Goal: Information Seeking & Learning: Learn about a topic

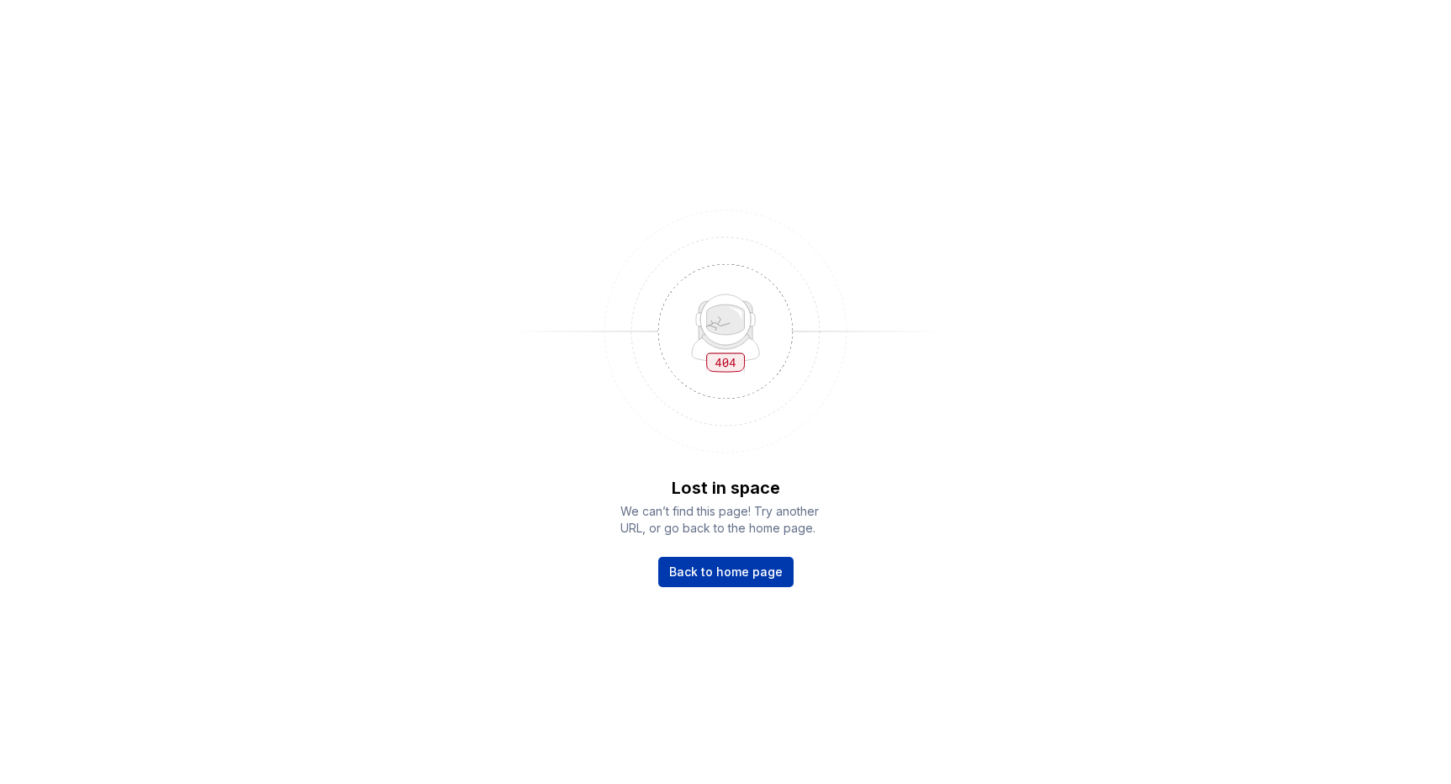
click at [724, 567] on span "Back to home page" at bounding box center [726, 571] width 114 height 17
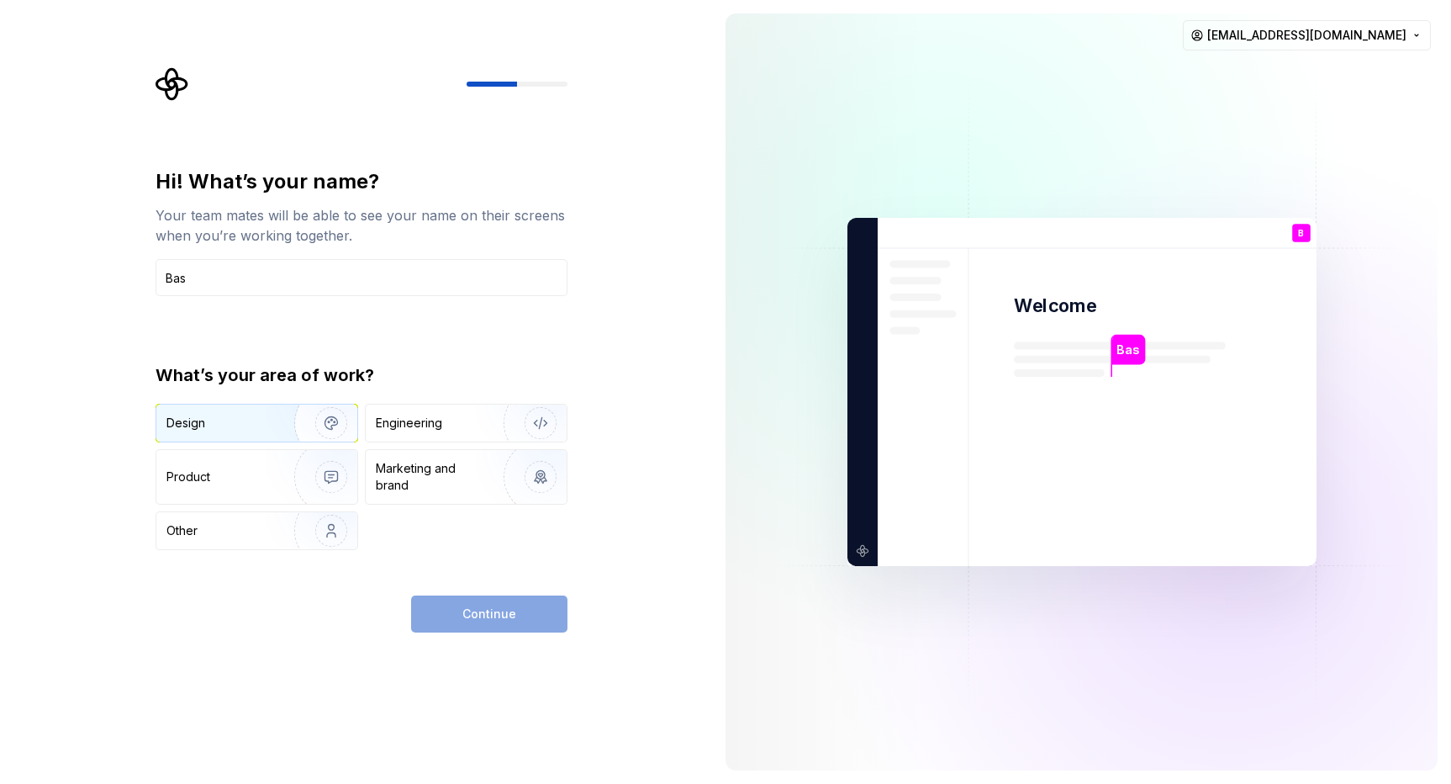
type input "Bas"
click at [316, 428] on img "button" at bounding box center [321, 423] width 108 height 113
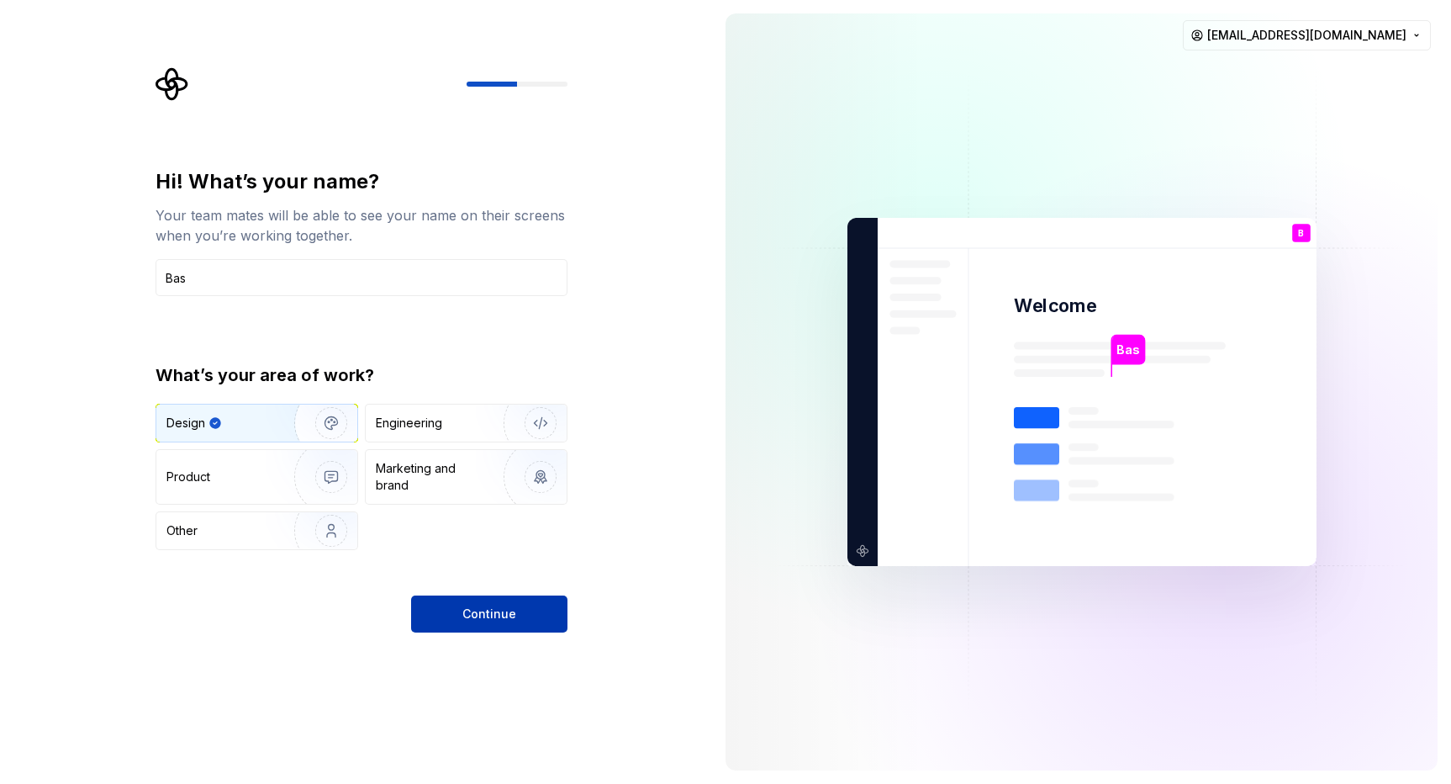
click at [458, 605] on button "Continue" at bounding box center [489, 613] width 156 height 37
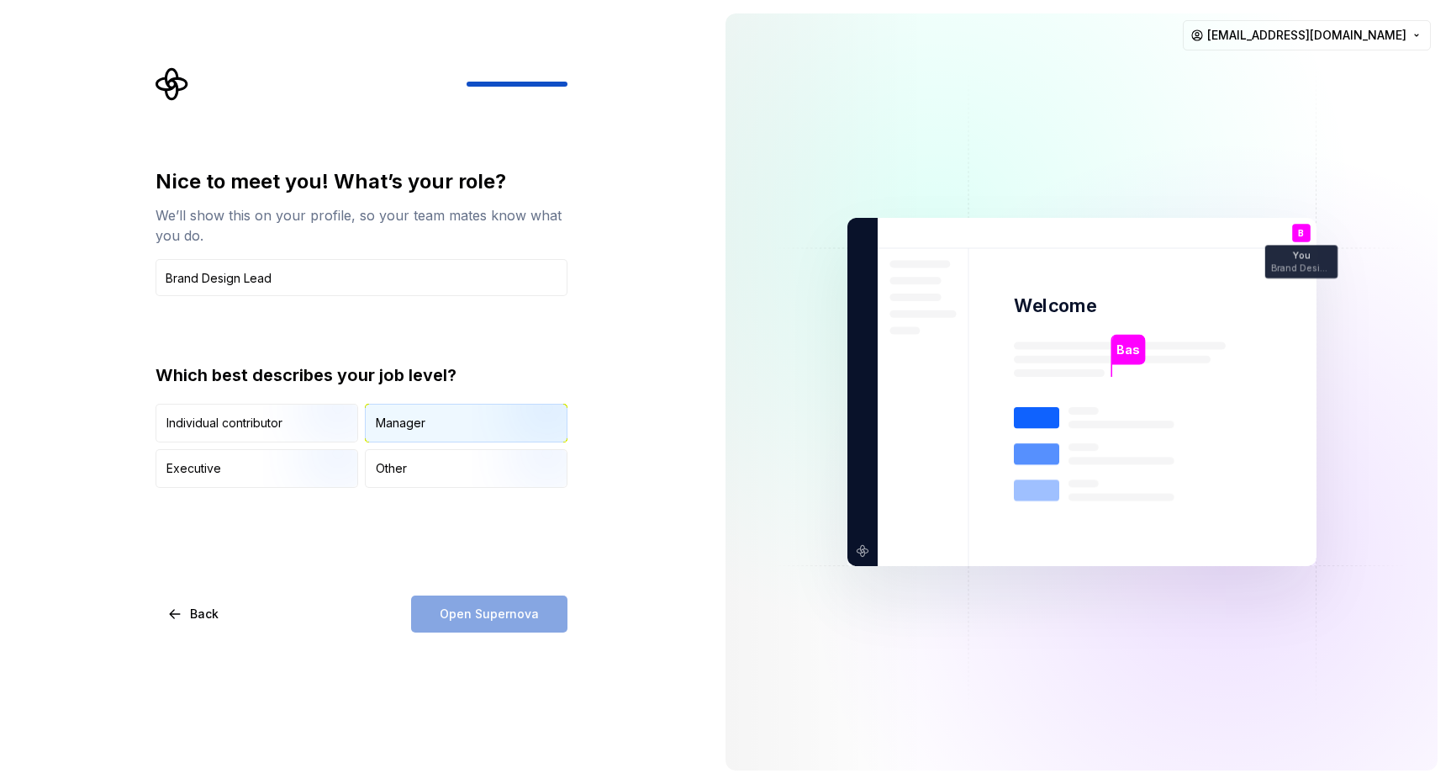
type input "Brand Design Lead"
click at [415, 422] on div "Manager" at bounding box center [401, 423] width 50 height 17
click at [457, 610] on span "Open Supernova" at bounding box center [489, 613] width 99 height 17
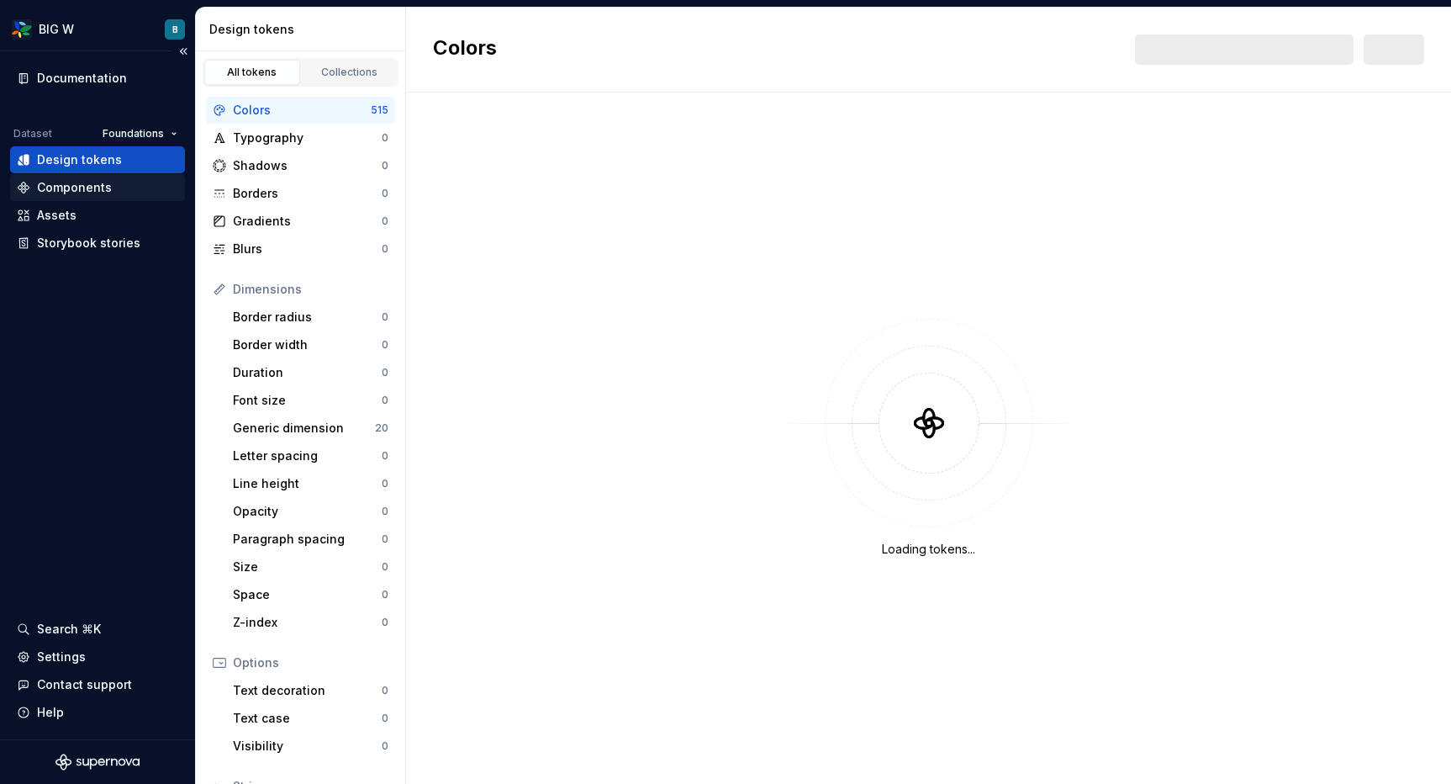
click at [75, 190] on div "Components" at bounding box center [74, 187] width 75 height 17
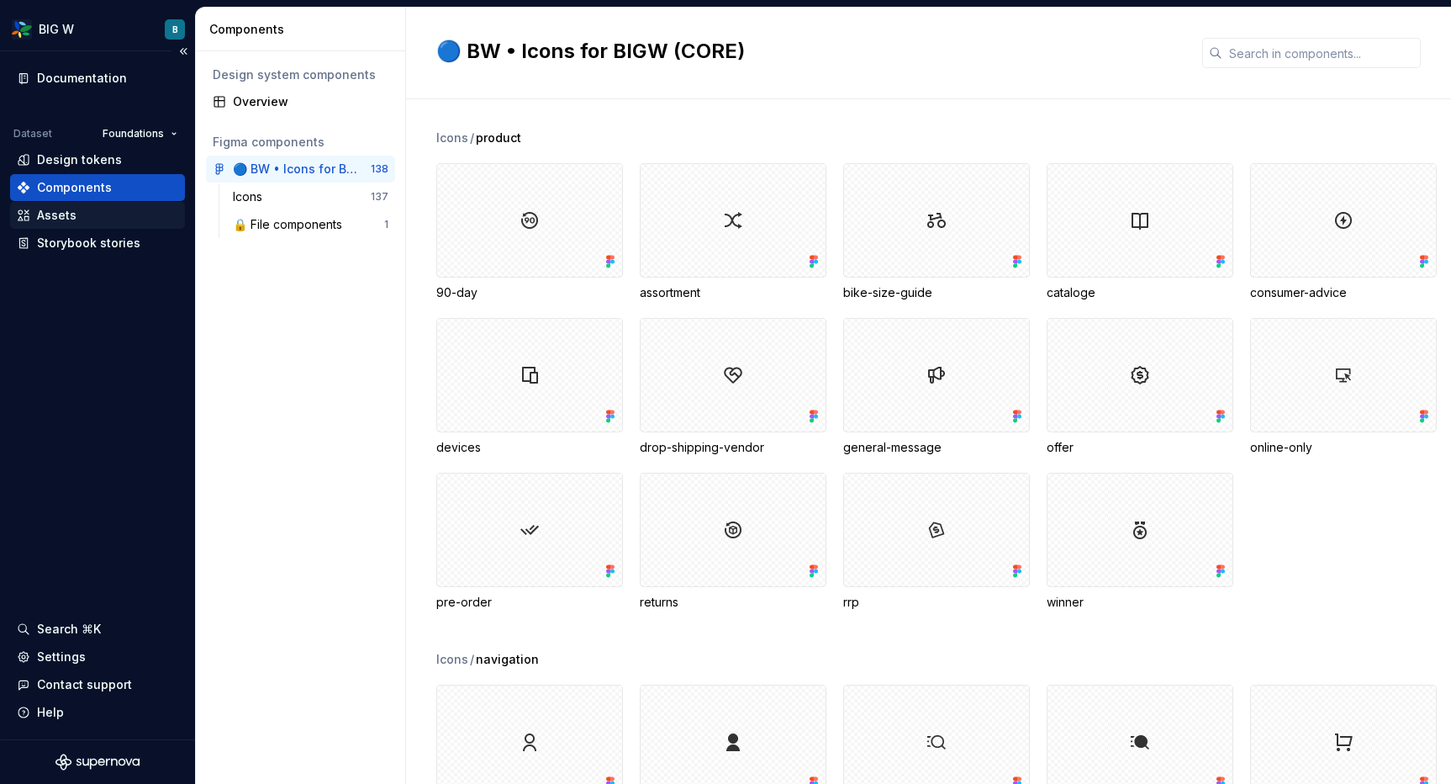
click at [67, 214] on div "Assets" at bounding box center [57, 215] width 40 height 17
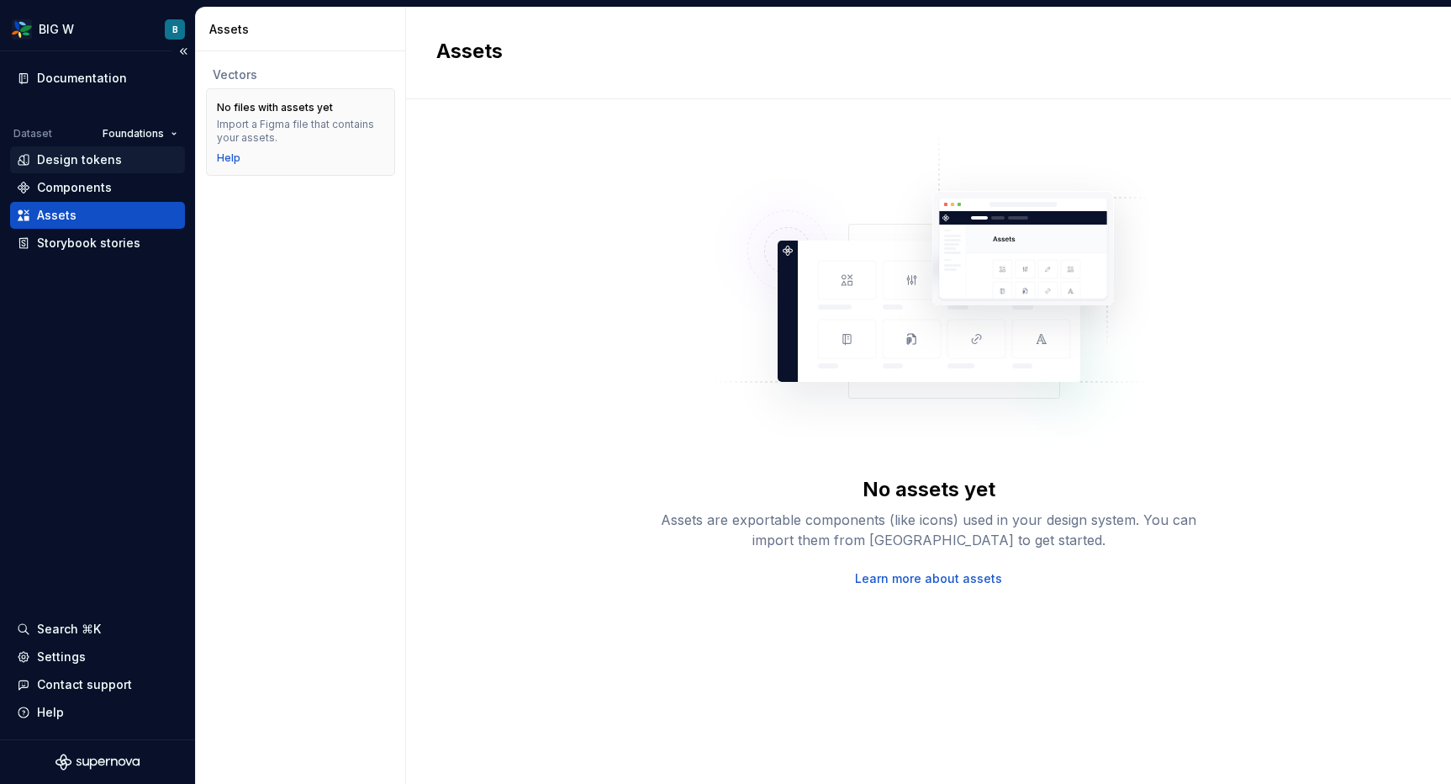
click at [74, 161] on div "Design tokens" at bounding box center [79, 159] width 85 height 17
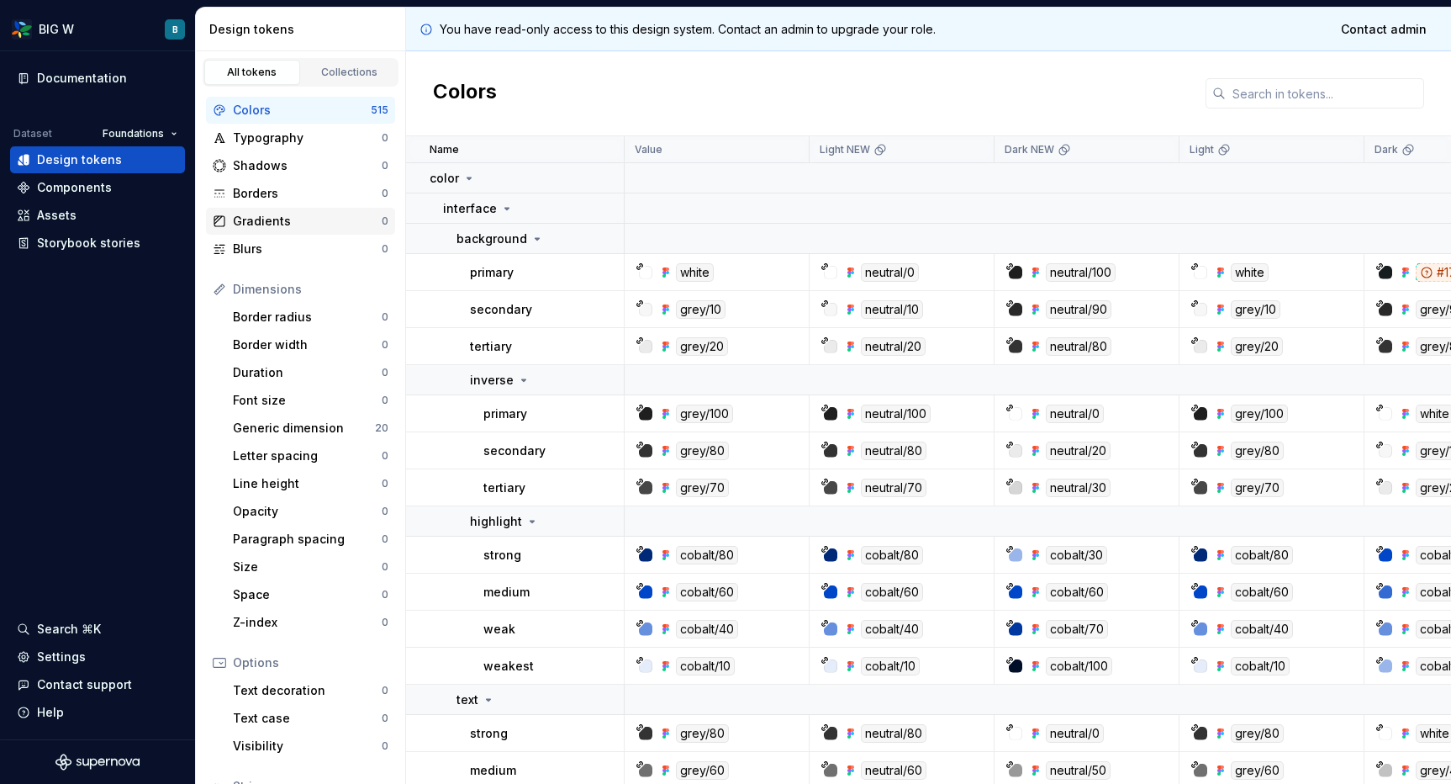
click at [257, 219] on div "Gradients" at bounding box center [307, 221] width 149 height 17
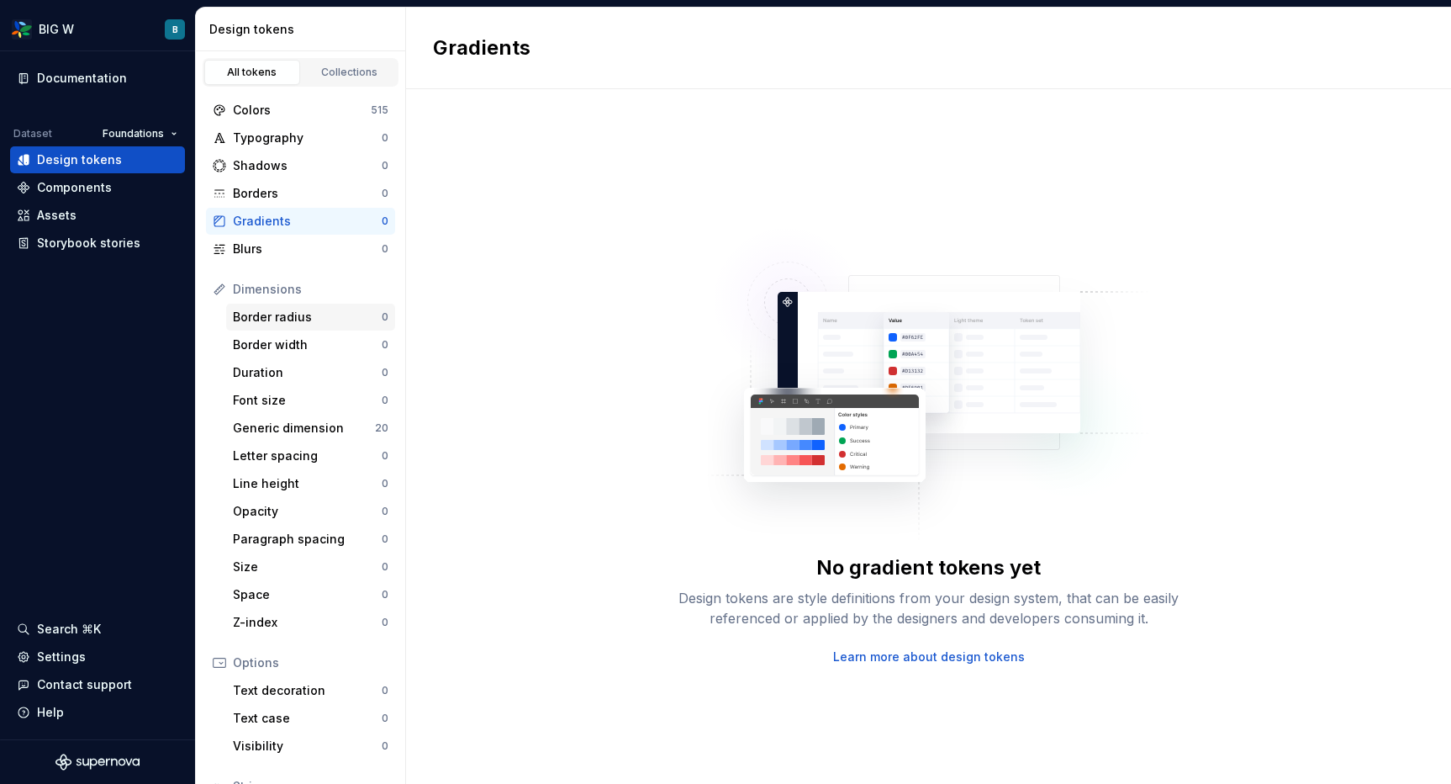
click at [272, 326] on div "Border radius 0" at bounding box center [310, 317] width 169 height 27
click at [267, 427] on div "Generic dimension" at bounding box center [304, 428] width 142 height 17
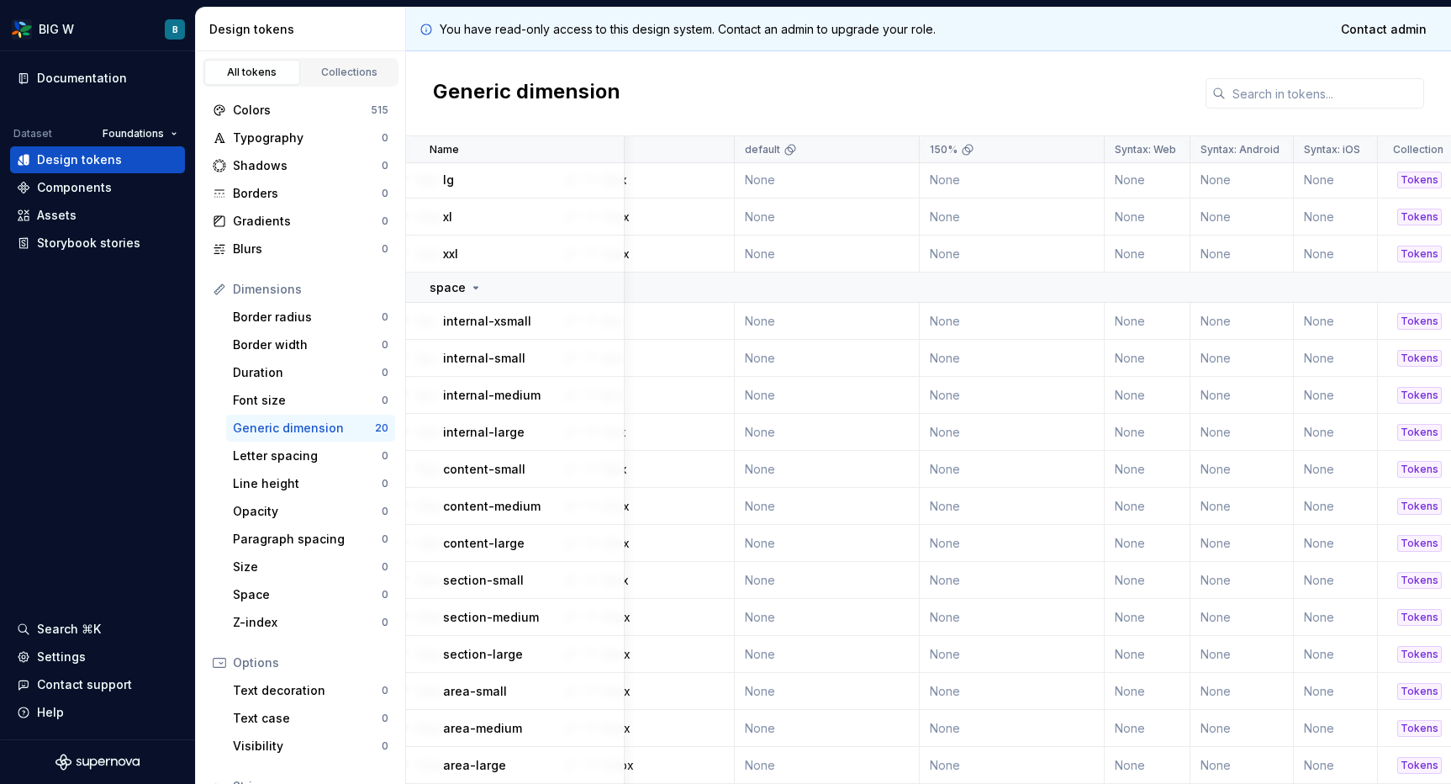
scroll to position [180, 0]
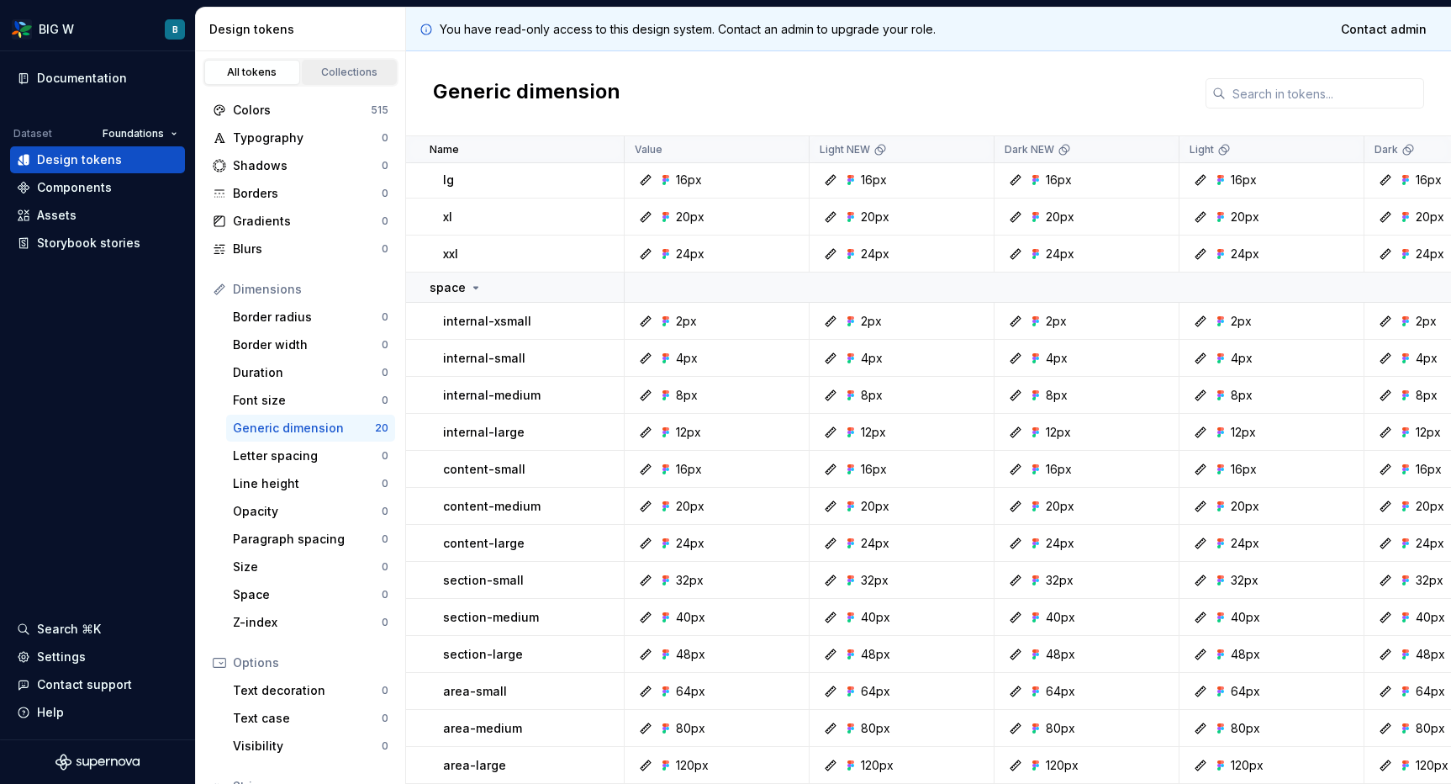
click at [327, 77] on div "Collections" at bounding box center [350, 72] width 84 height 13
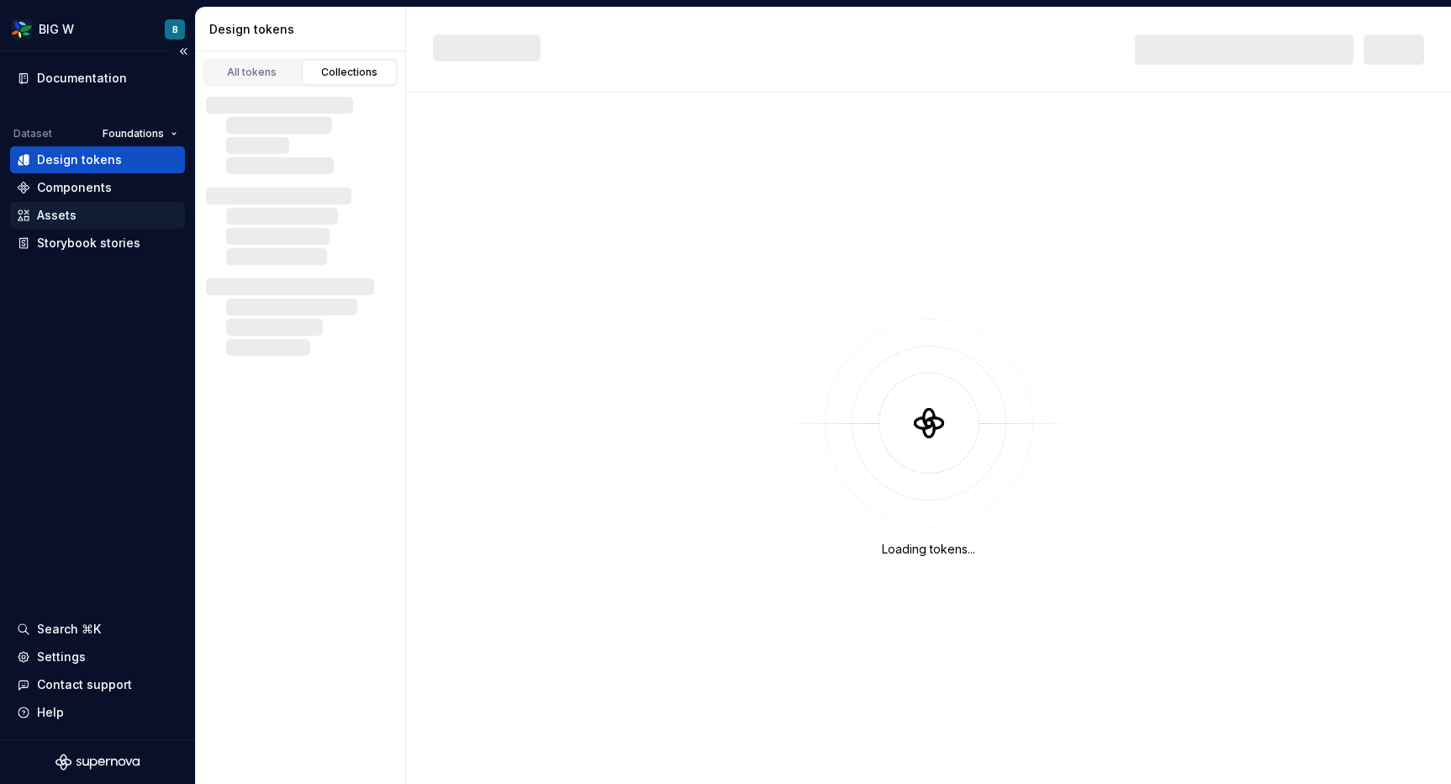
click at [51, 215] on div "Assets" at bounding box center [57, 215] width 40 height 17
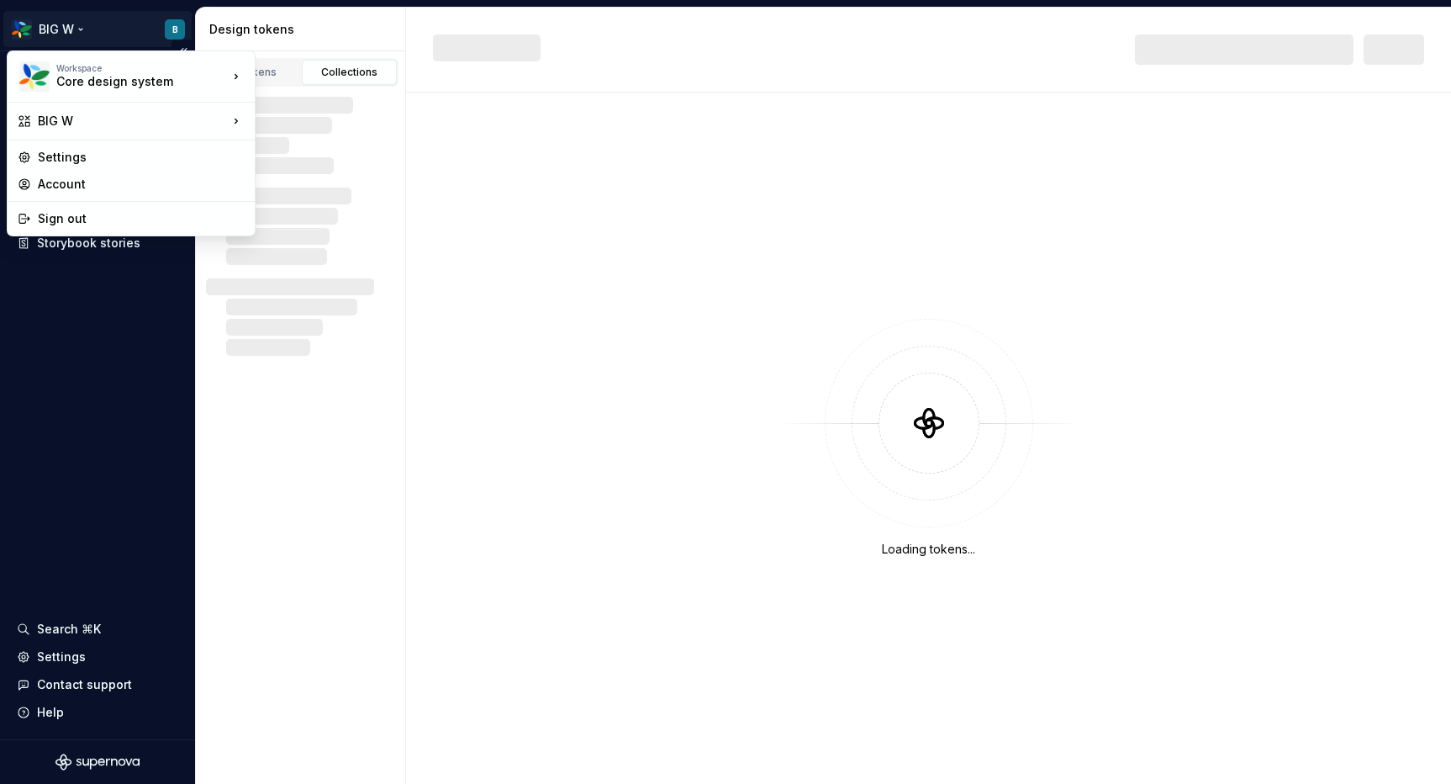
click at [80, 29] on html "BIG W B Documentation Dataset Foundations Design tokens Components Assets Story…" at bounding box center [725, 392] width 1451 height 784
click at [285, 175] on div "Woolworths" at bounding box center [336, 180] width 109 height 17
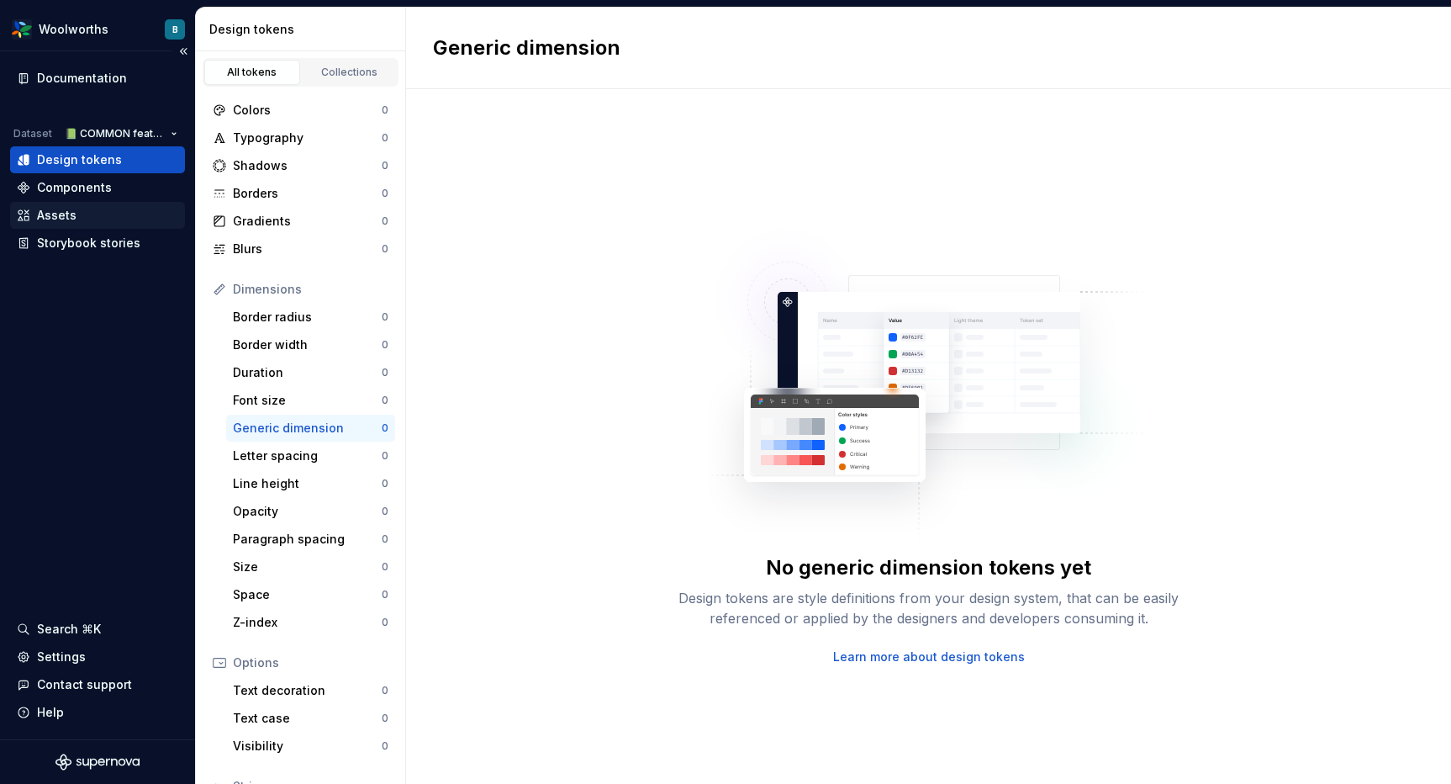
click at [66, 210] on div "Assets" at bounding box center [57, 215] width 40 height 17
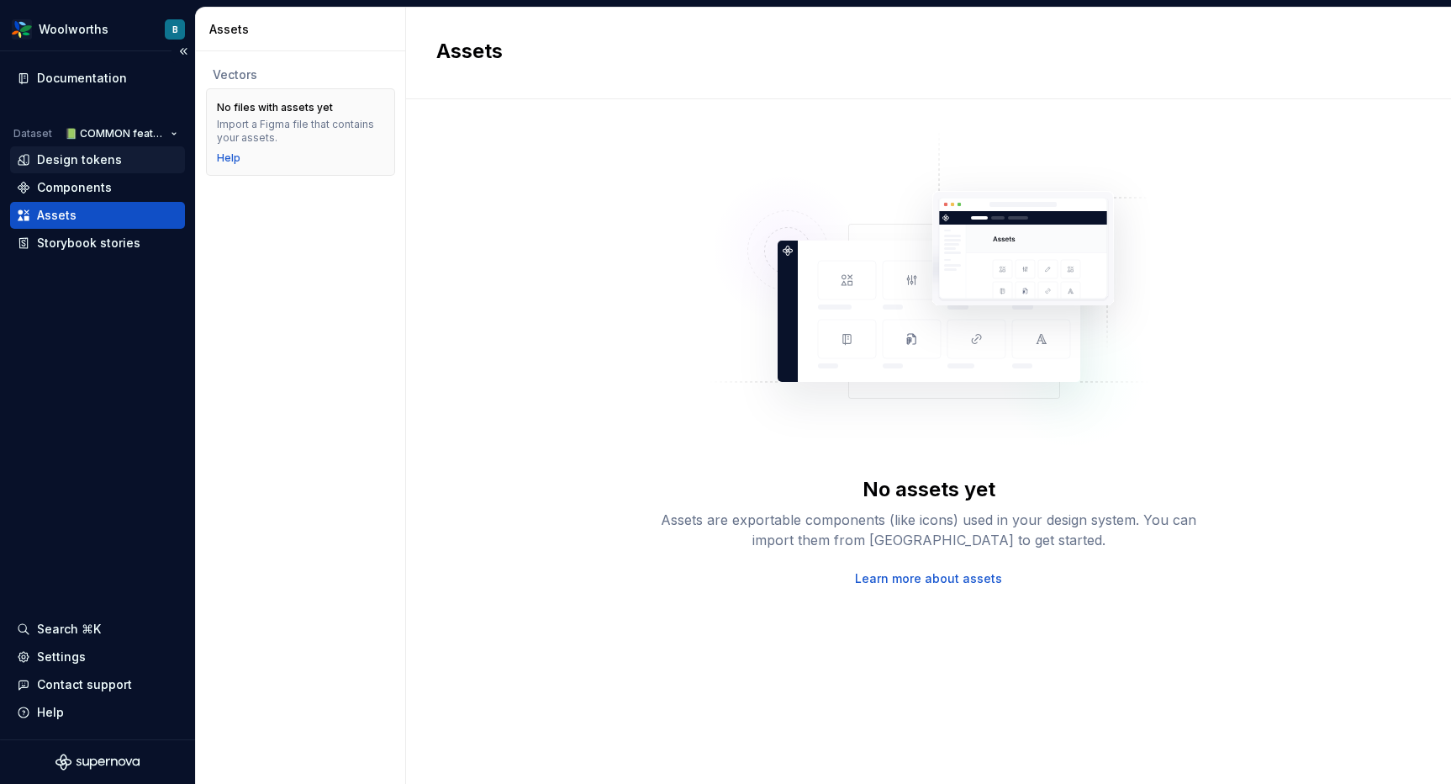
click at [73, 159] on div "Design tokens" at bounding box center [79, 159] width 85 height 17
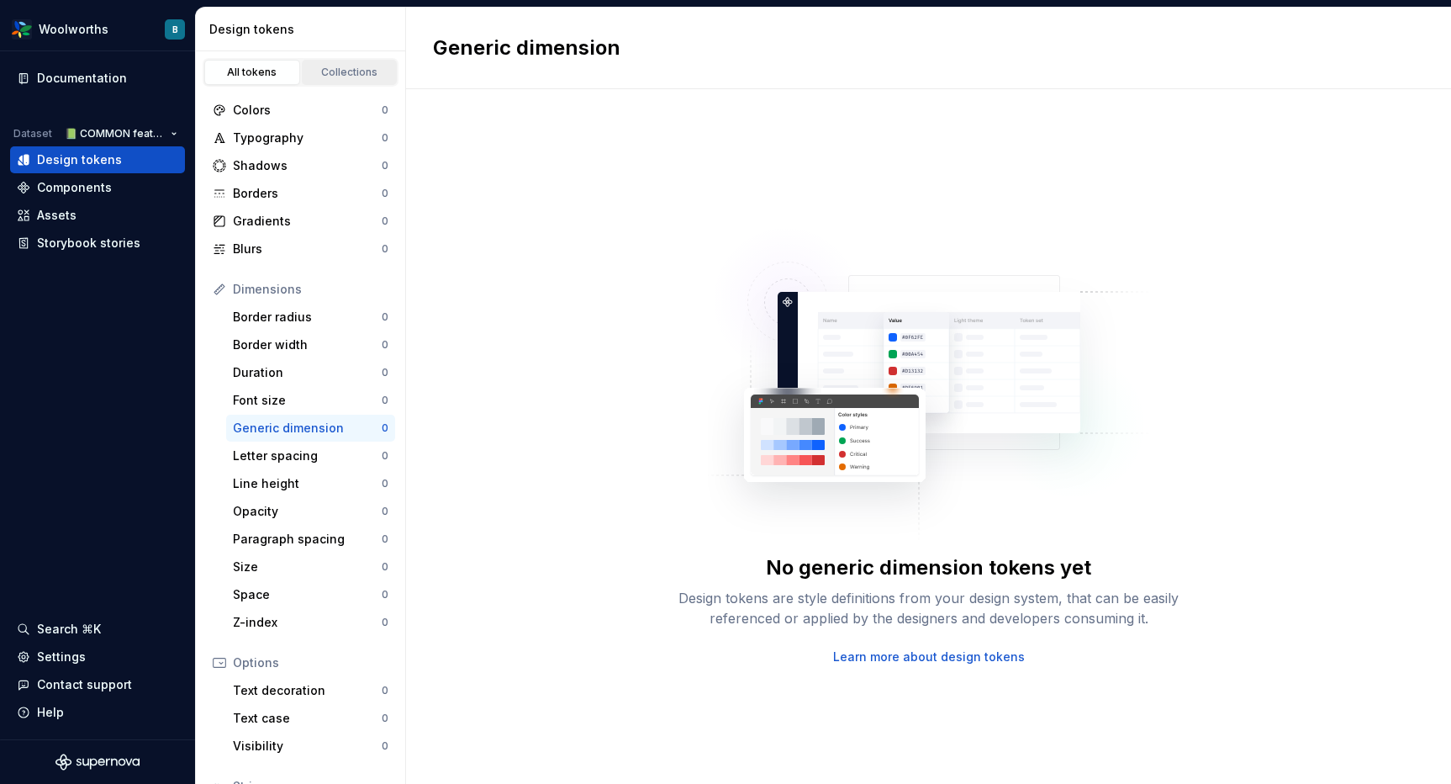
click at [350, 74] on div "Collections" at bounding box center [350, 72] width 84 height 13
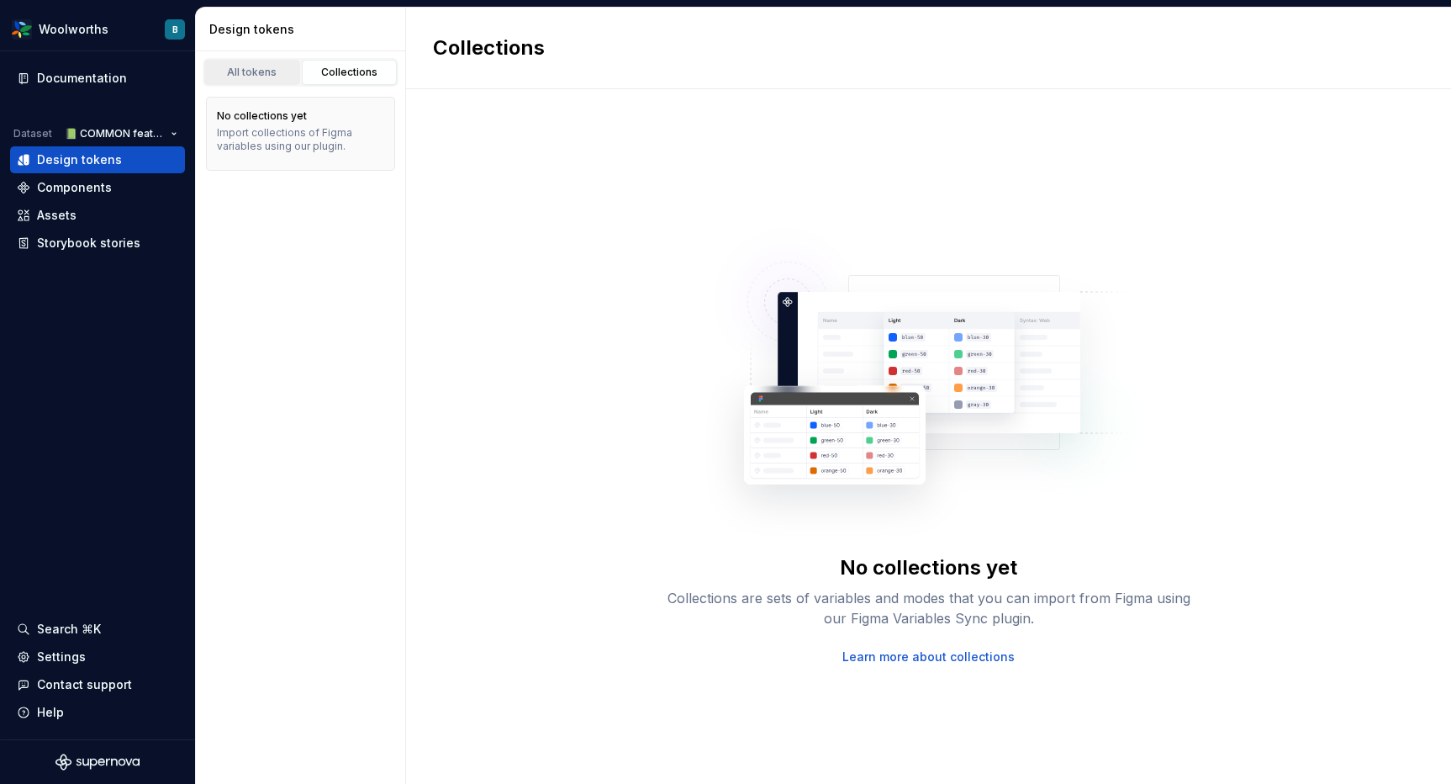
click at [241, 74] on div "All tokens" at bounding box center [252, 72] width 84 height 13
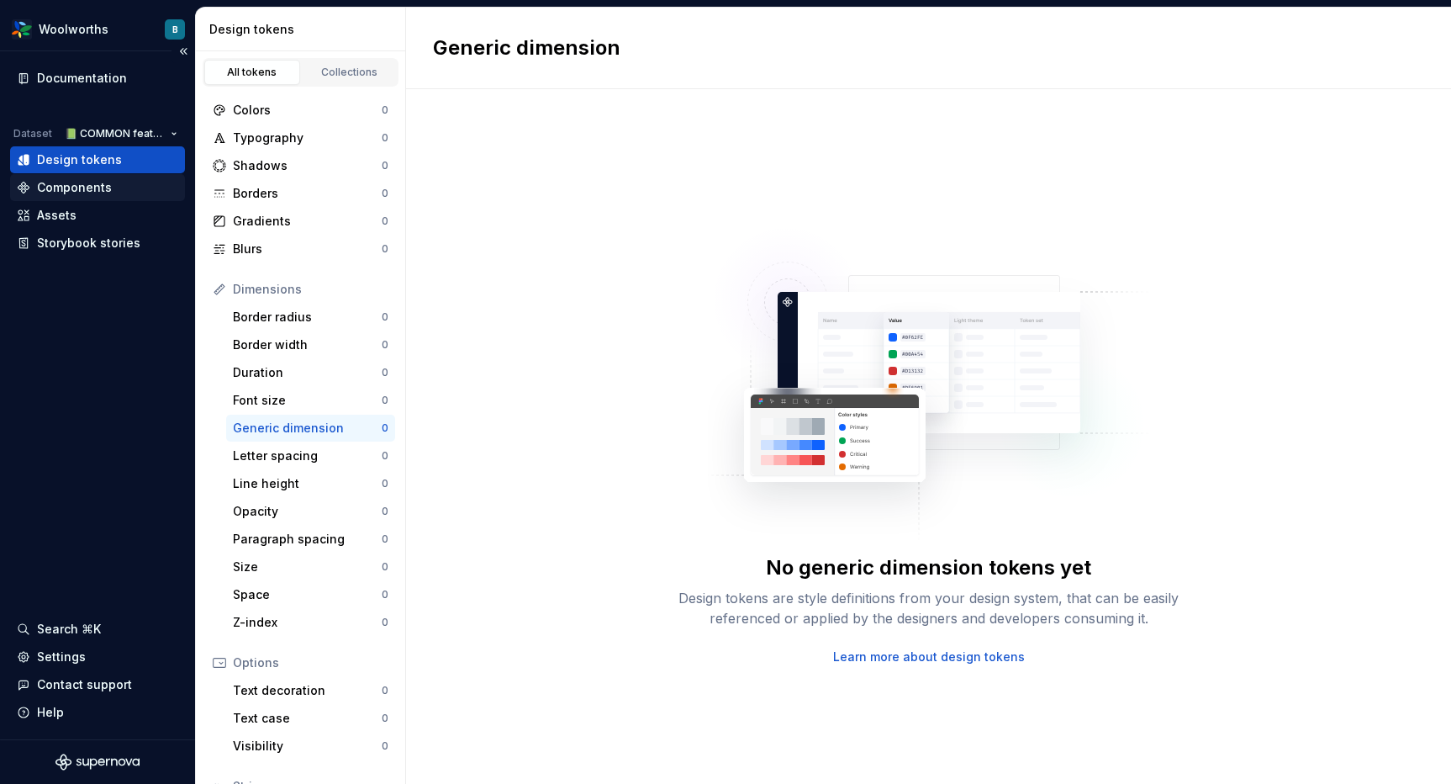
click at [68, 185] on div "Components" at bounding box center [74, 187] width 75 height 17
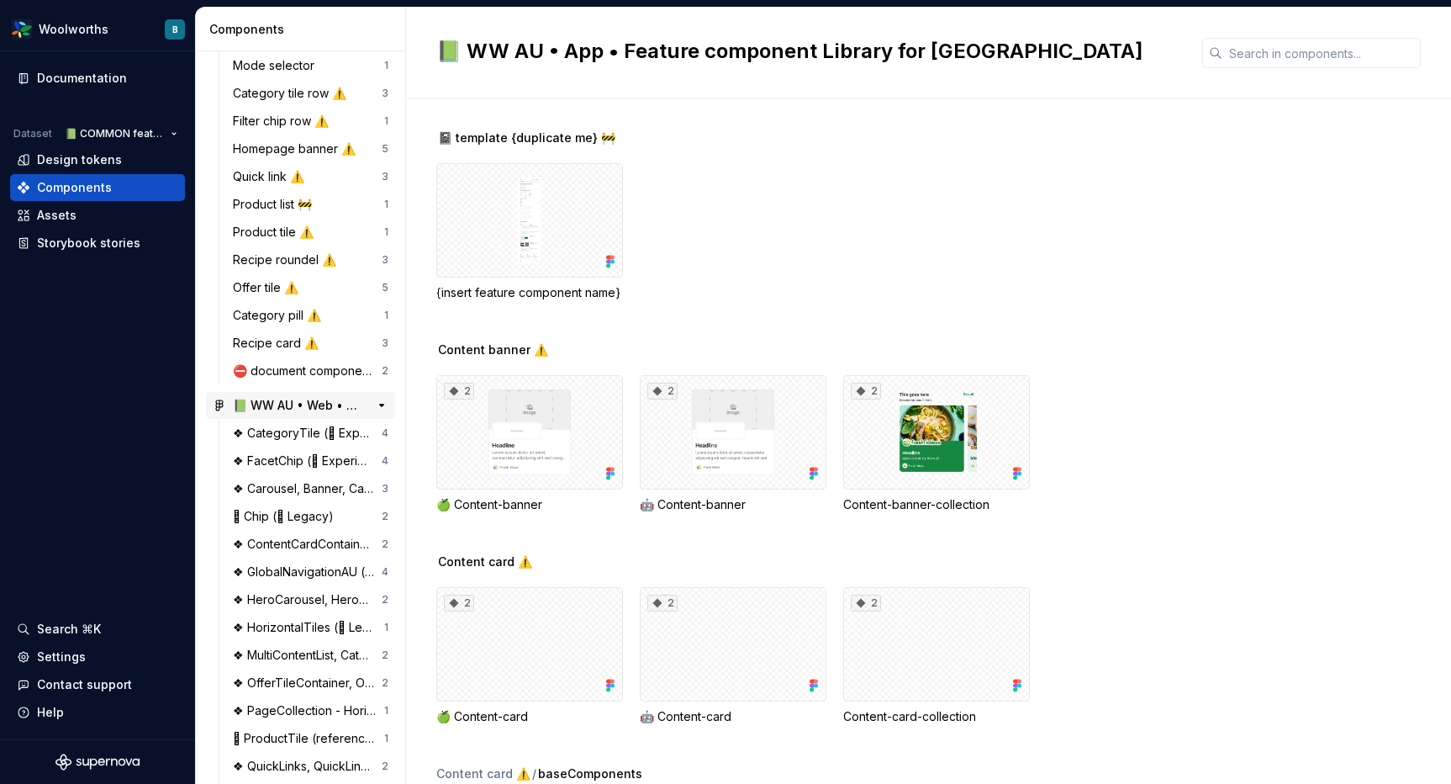
scroll to position [338, 0]
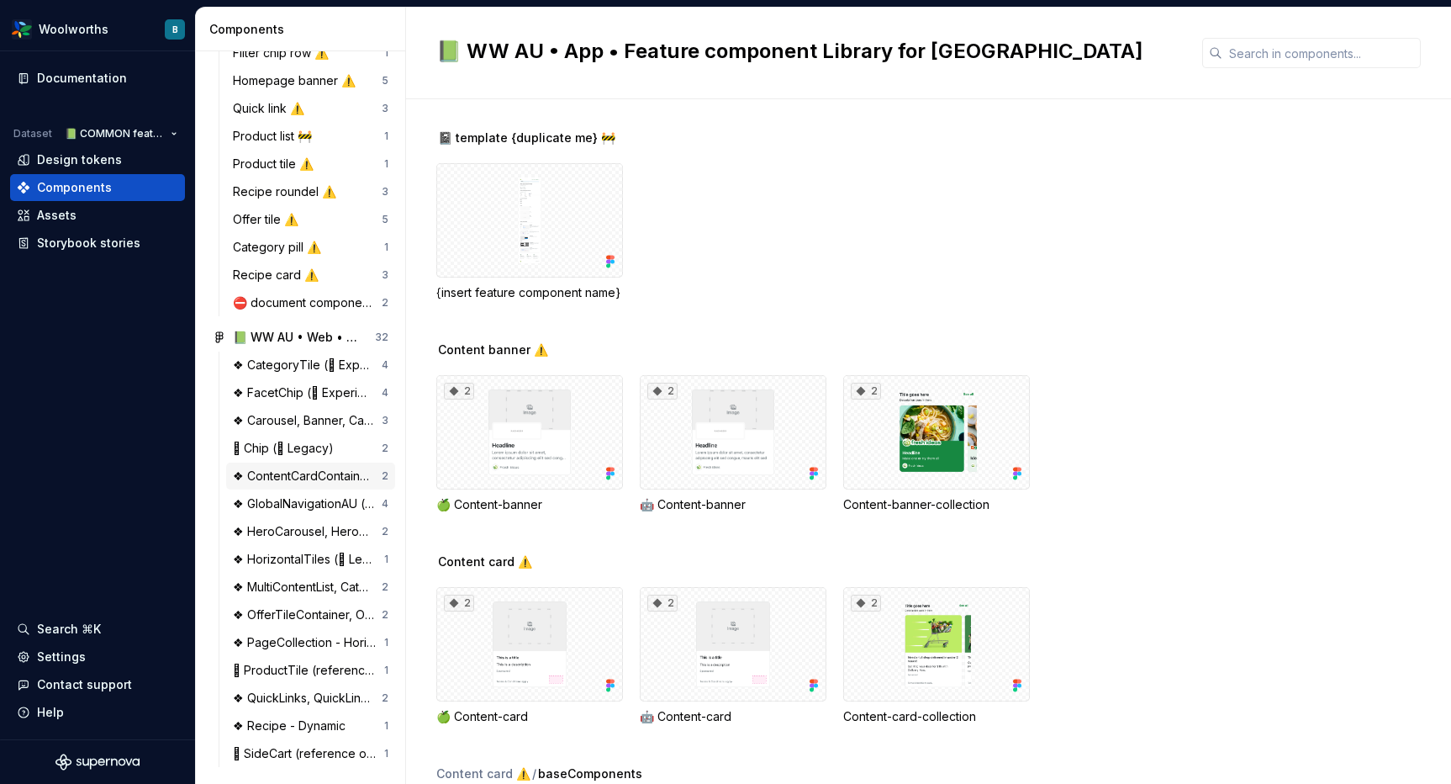
click at [307, 481] on div "❖ ContentCardContainer, ContentCard (􀖉 Legacy)" at bounding box center [307, 475] width 149 height 17
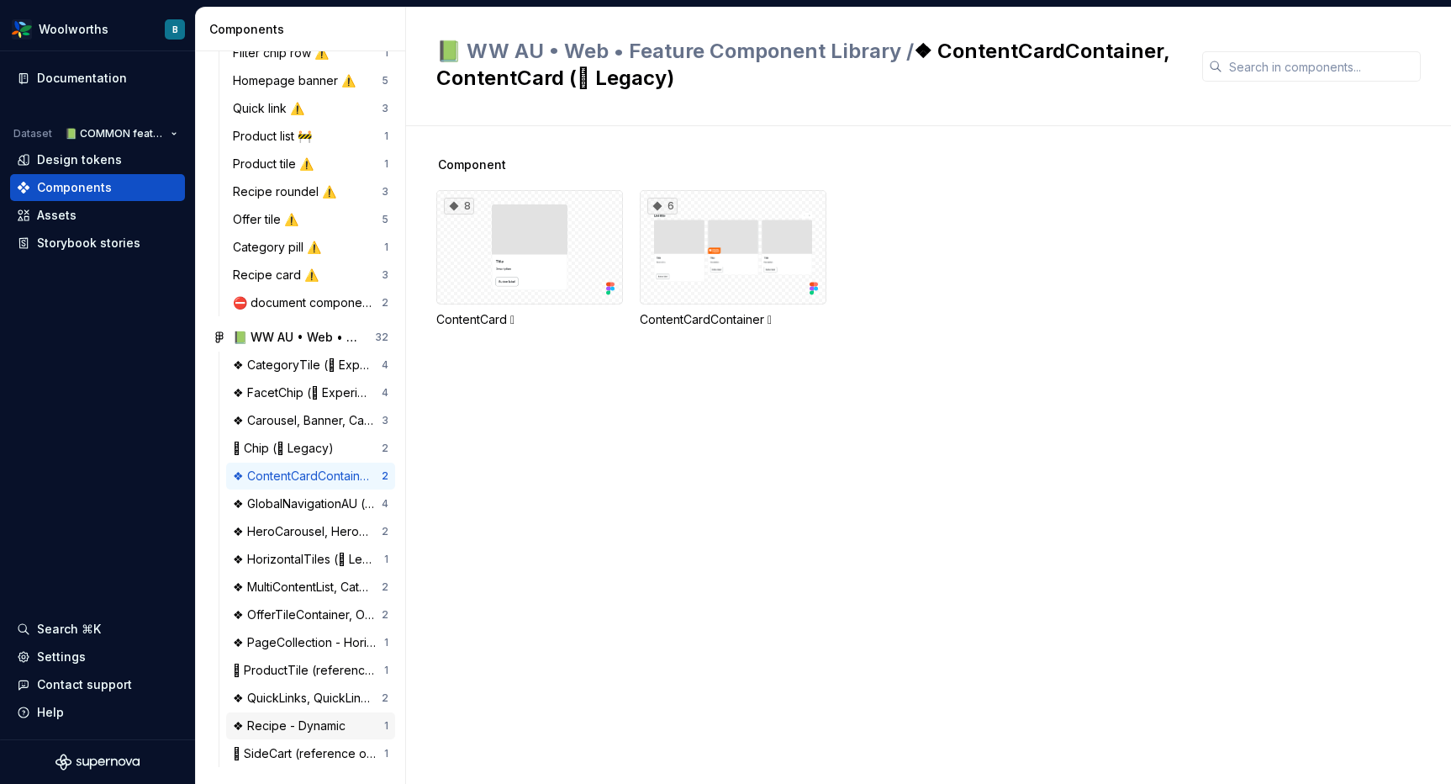
click at [264, 726] on div "❖ Recipe - Dynamic" at bounding box center [292, 725] width 119 height 17
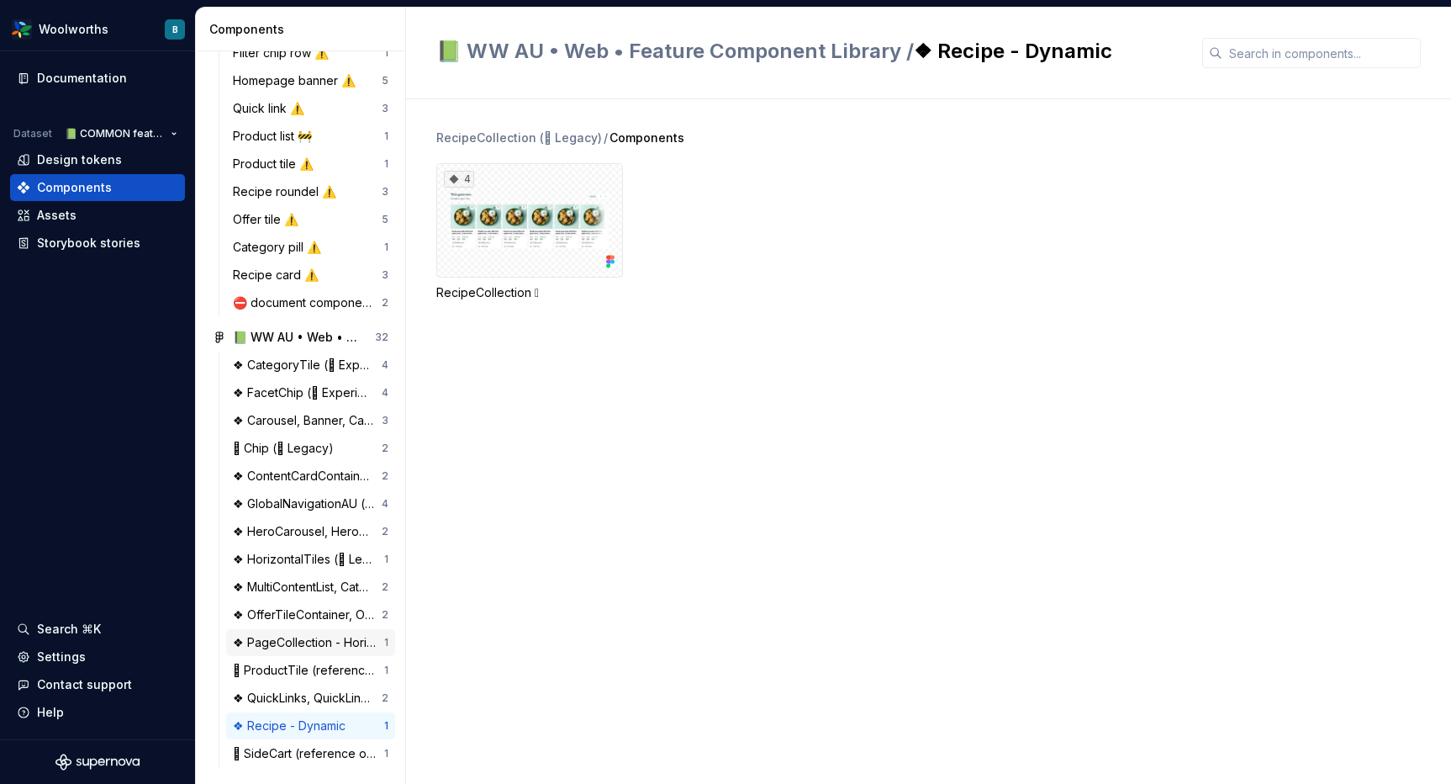
click at [267, 640] on div "❖ PageCollection - Horizontal Round (􀖉 Legacy)" at bounding box center [308, 642] width 151 height 17
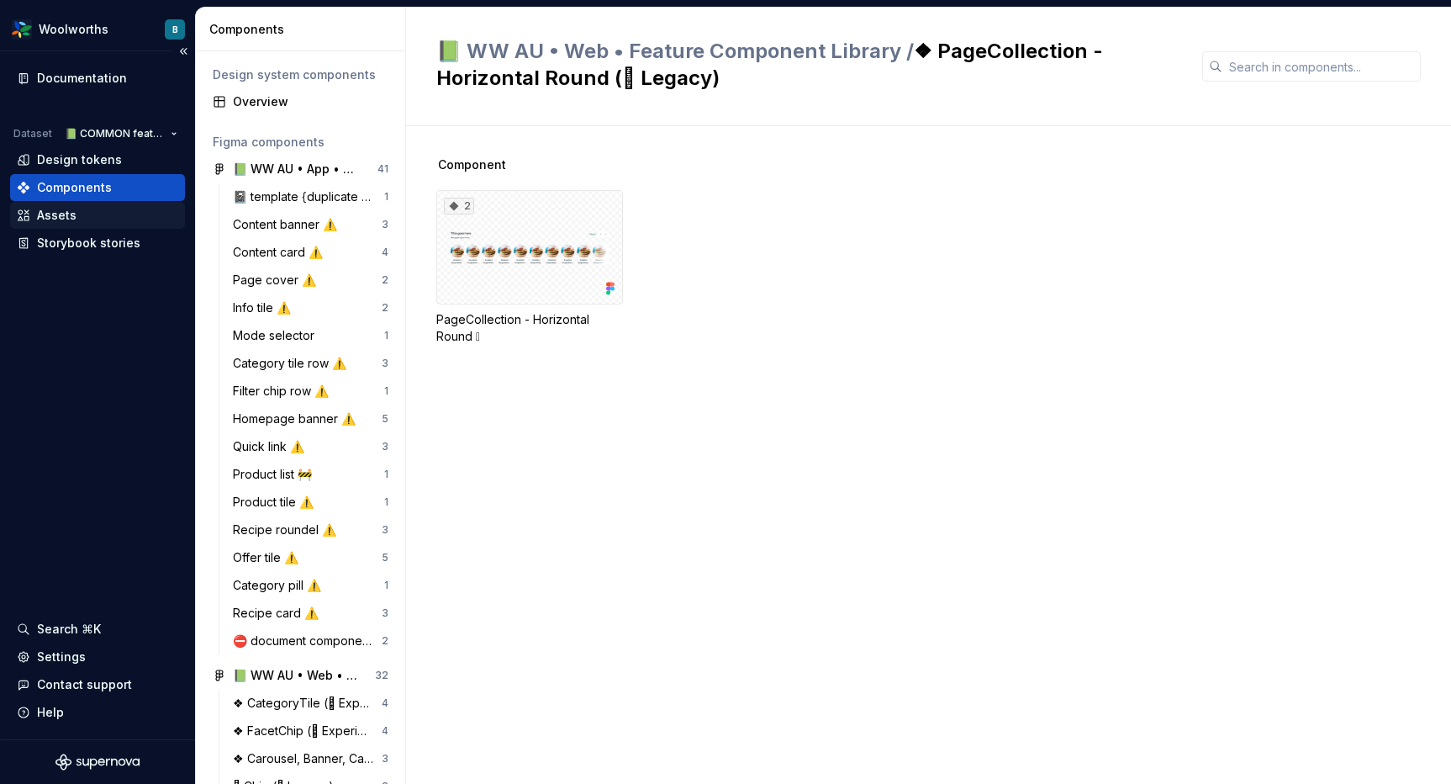
click at [55, 214] on div "Assets" at bounding box center [57, 215] width 40 height 17
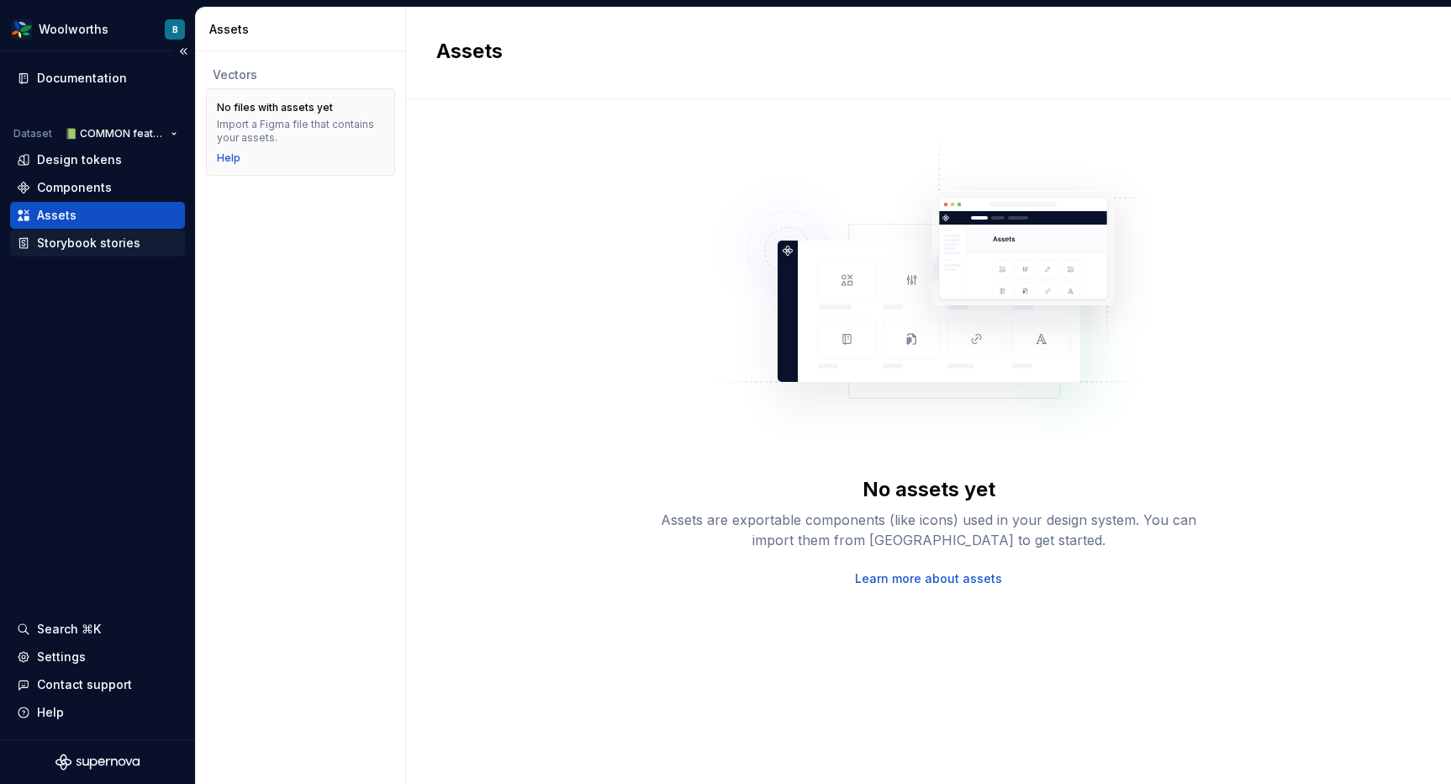
click at [59, 242] on div "Storybook stories" at bounding box center [88, 243] width 103 height 17
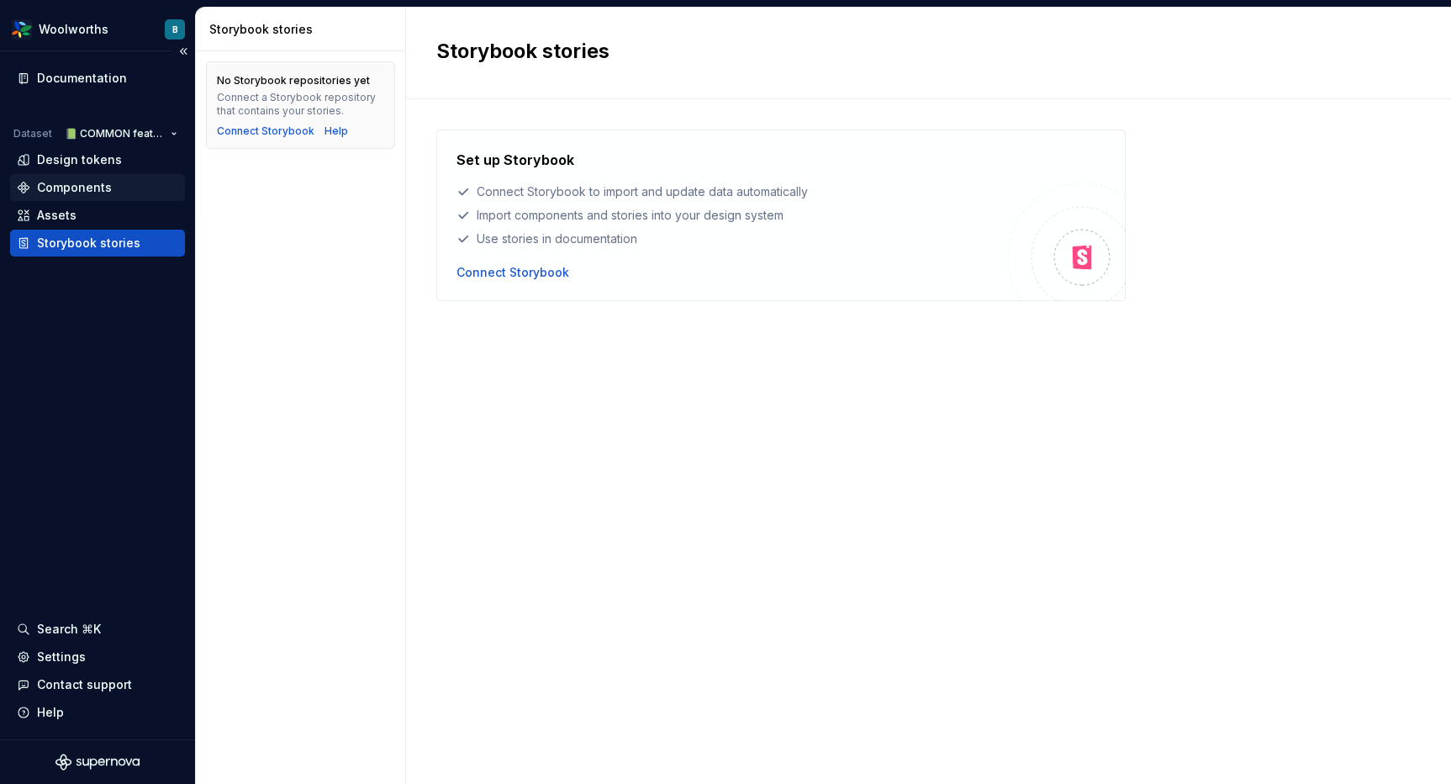
click at [54, 190] on div "Components" at bounding box center [74, 187] width 75 height 17
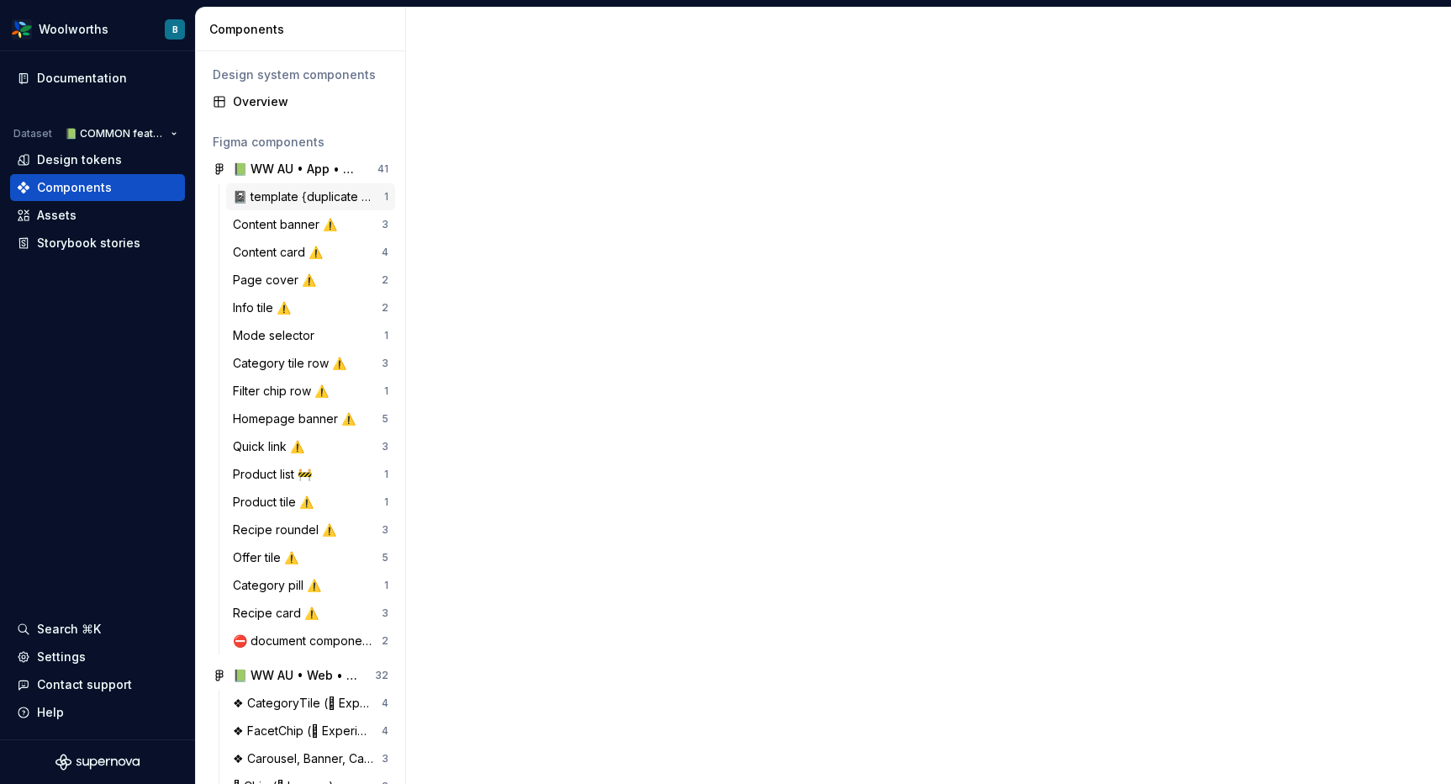
click at [298, 192] on div "📓 template {duplicate me} 🚧" at bounding box center [308, 196] width 151 height 17
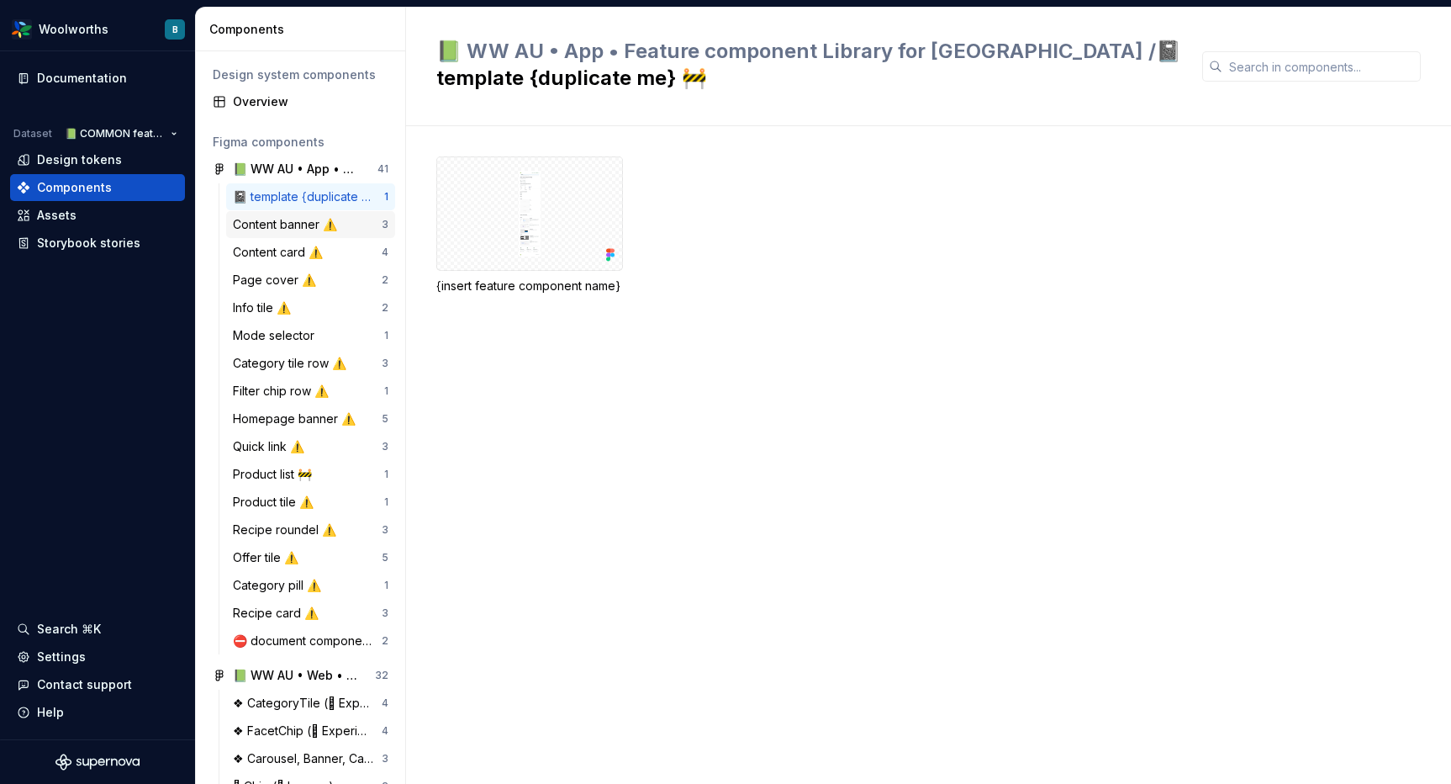
click at [276, 218] on div "Content banner ⚠️" at bounding box center [288, 224] width 111 height 17
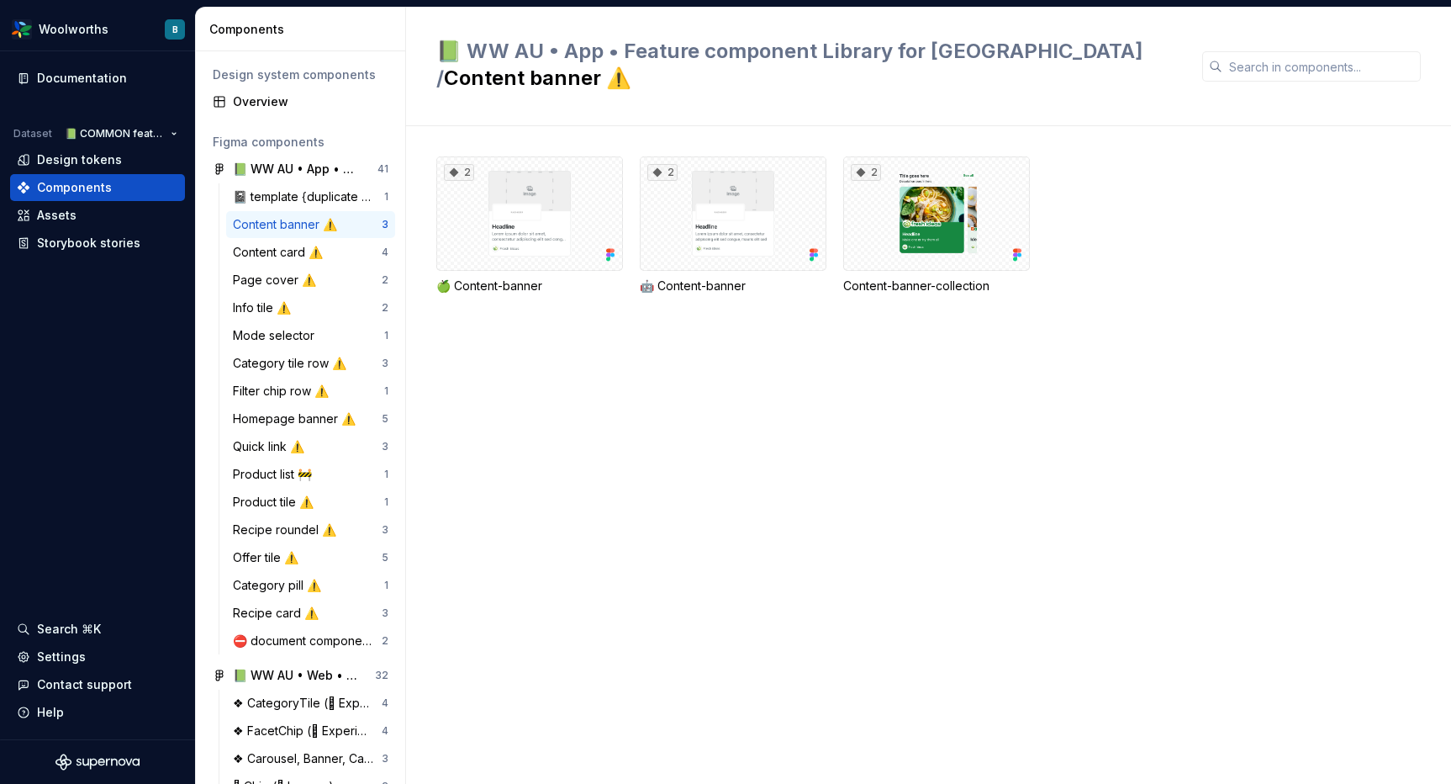
scroll to position [34, 0]
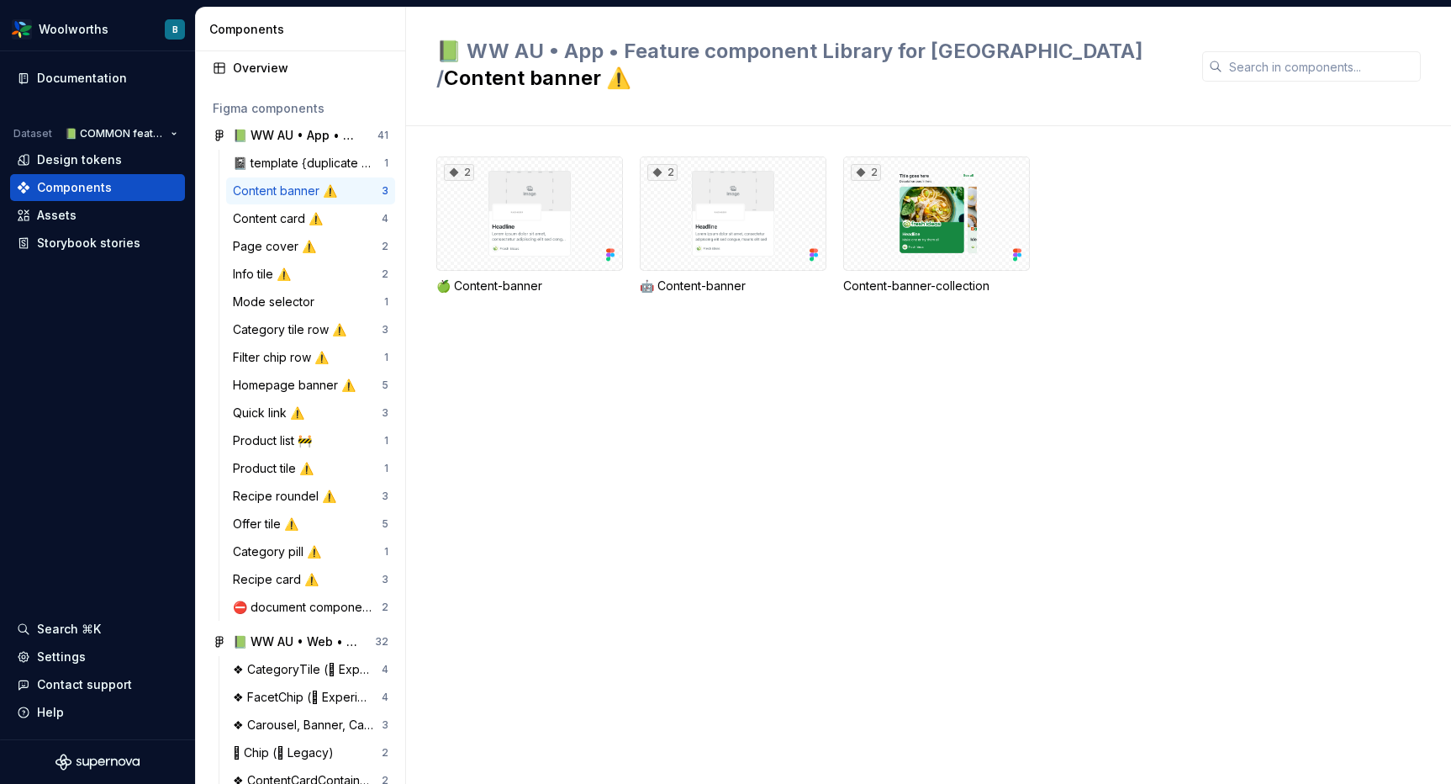
click at [276, 218] on div "Content card ⚠️" at bounding box center [281, 218] width 97 height 17
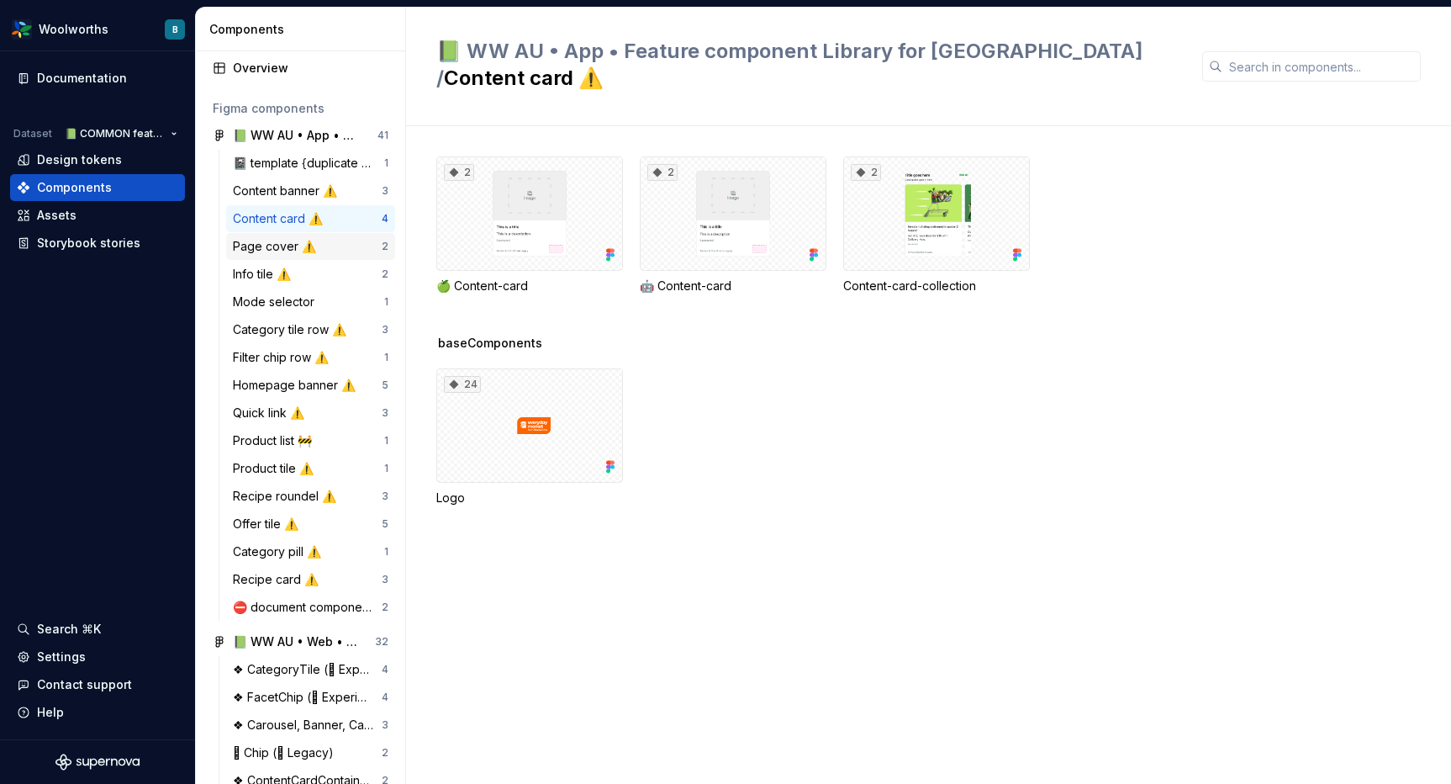
click at [269, 245] on div "Page cover ⚠️" at bounding box center [278, 246] width 90 height 17
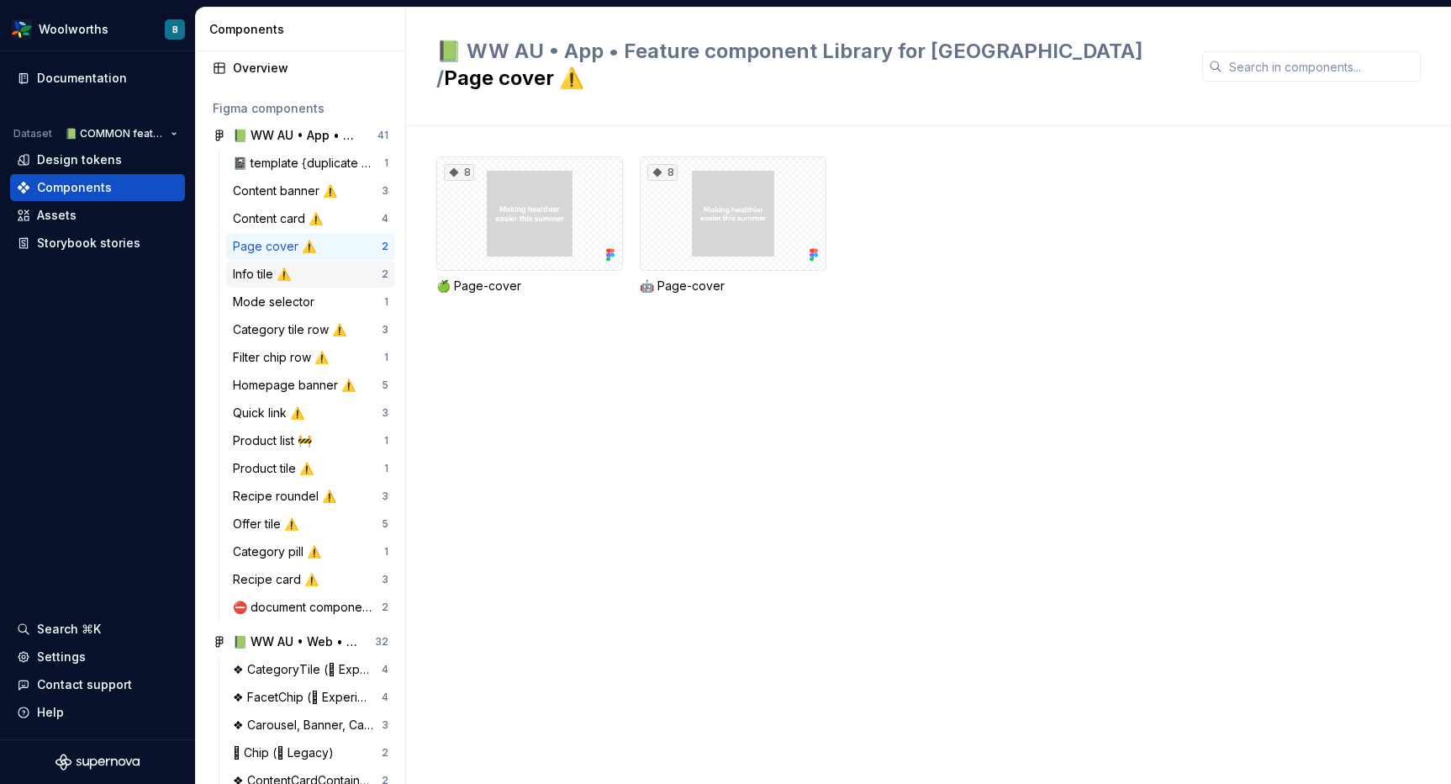
click at [251, 272] on div "Info tile ⚠️" at bounding box center [265, 274] width 65 height 17
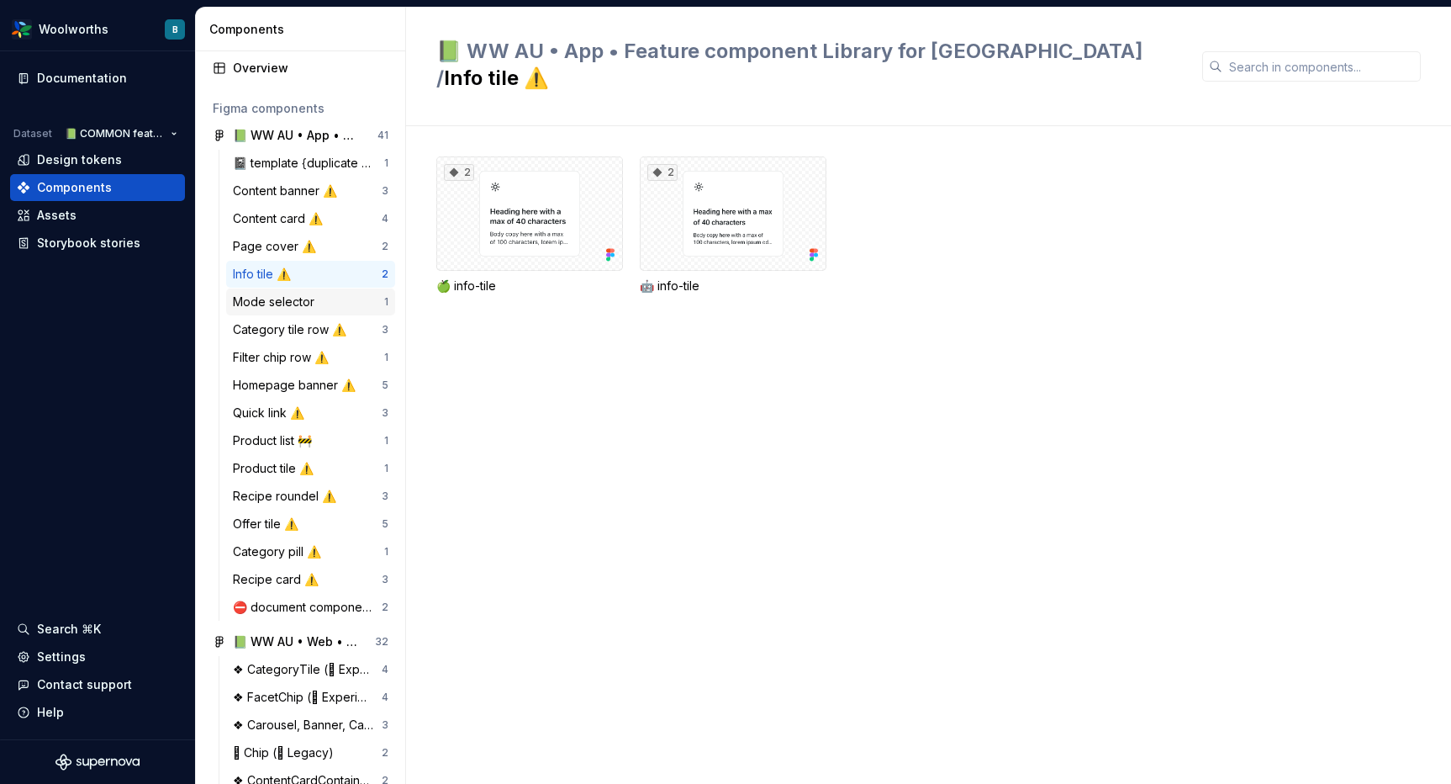
click at [243, 298] on div "Mode selector" at bounding box center [277, 301] width 88 height 17
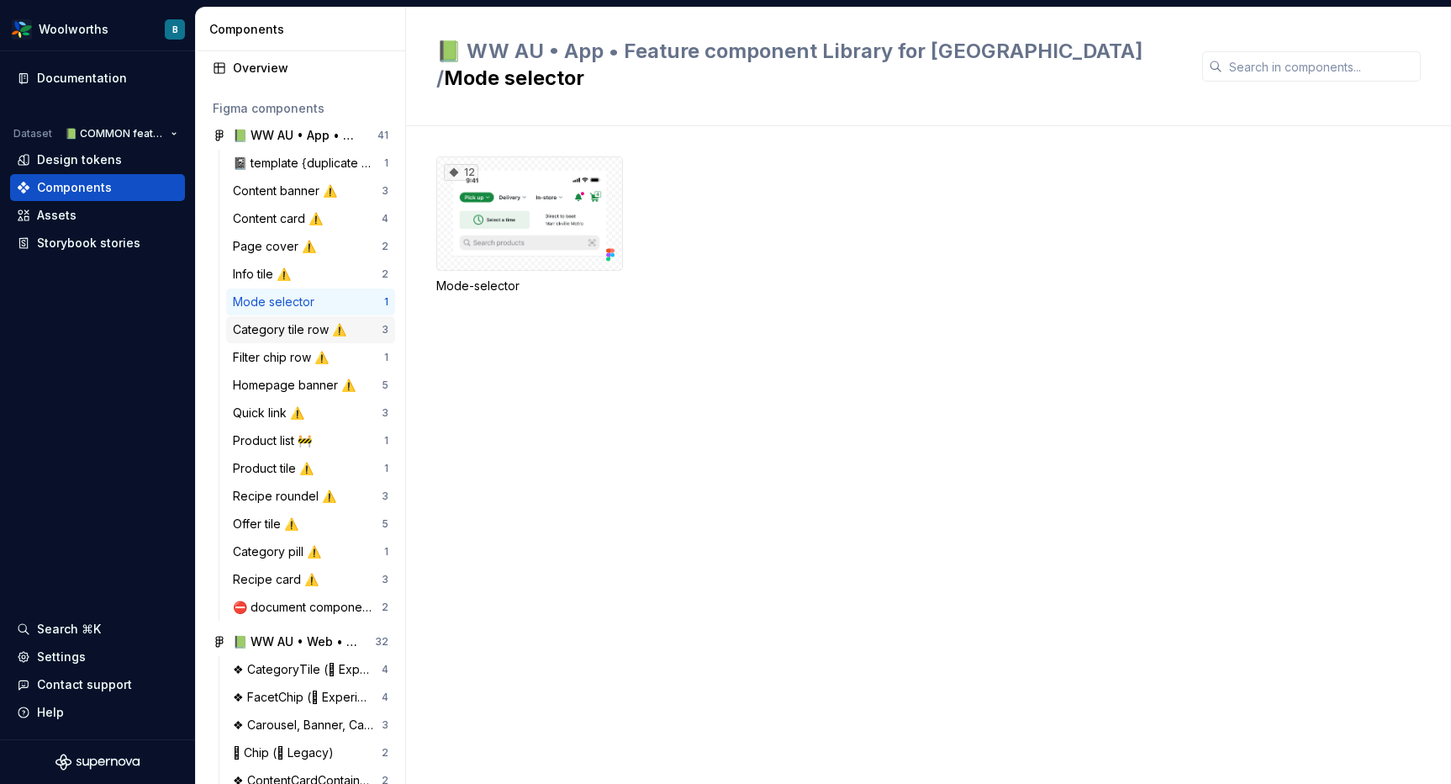
click at [250, 326] on div "Category tile row ⚠️" at bounding box center [293, 329] width 120 height 17
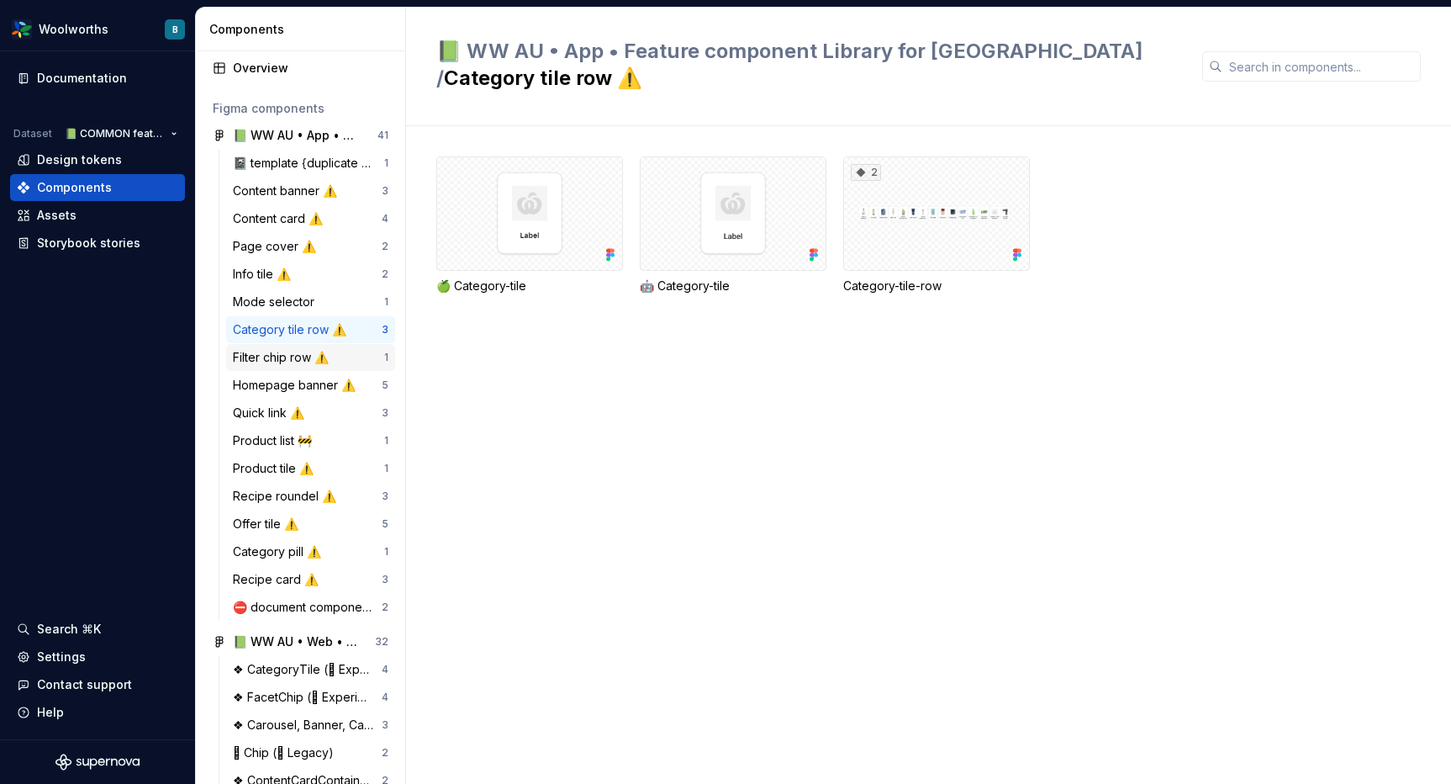
click at [251, 350] on div "Filter chip row ⚠️" at bounding box center [284, 357] width 103 height 17
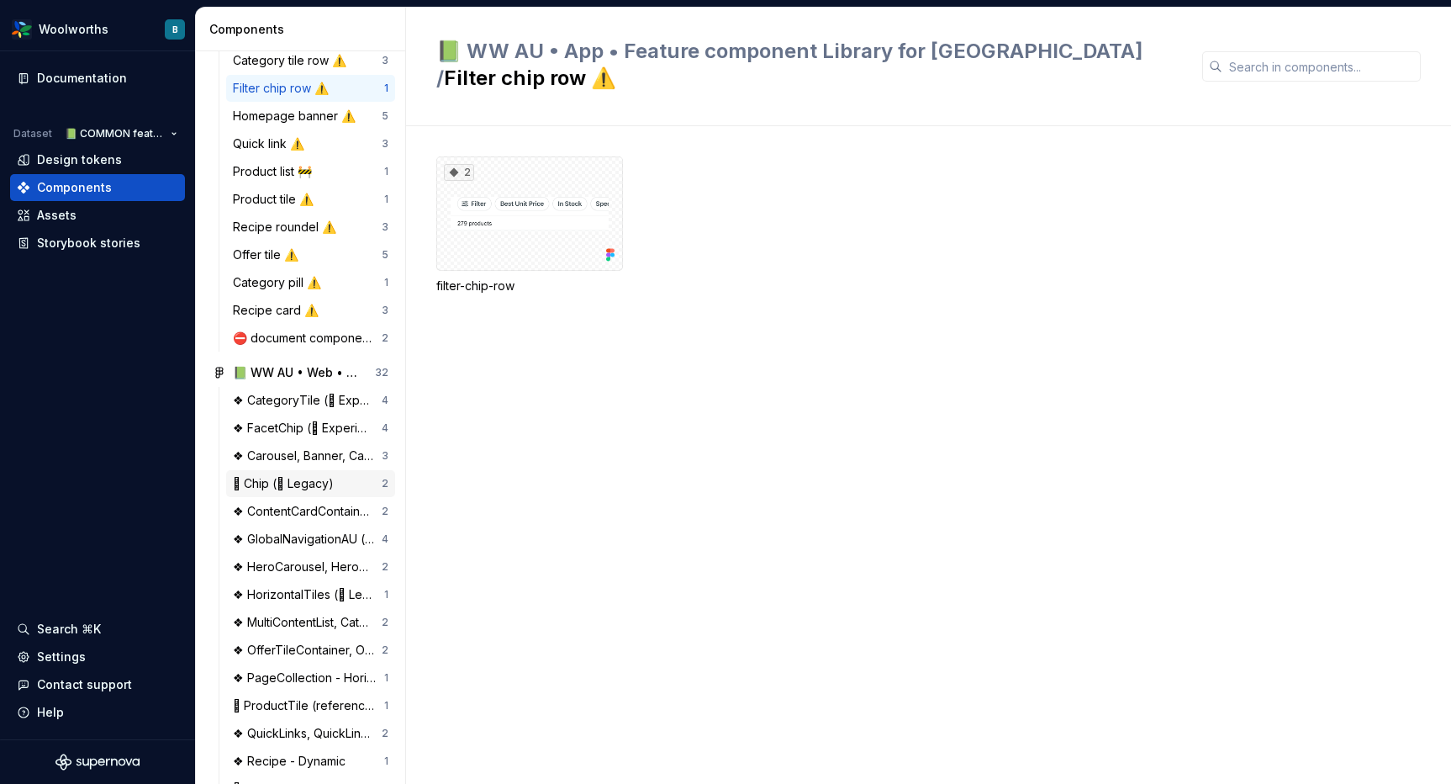
scroll to position [338, 0]
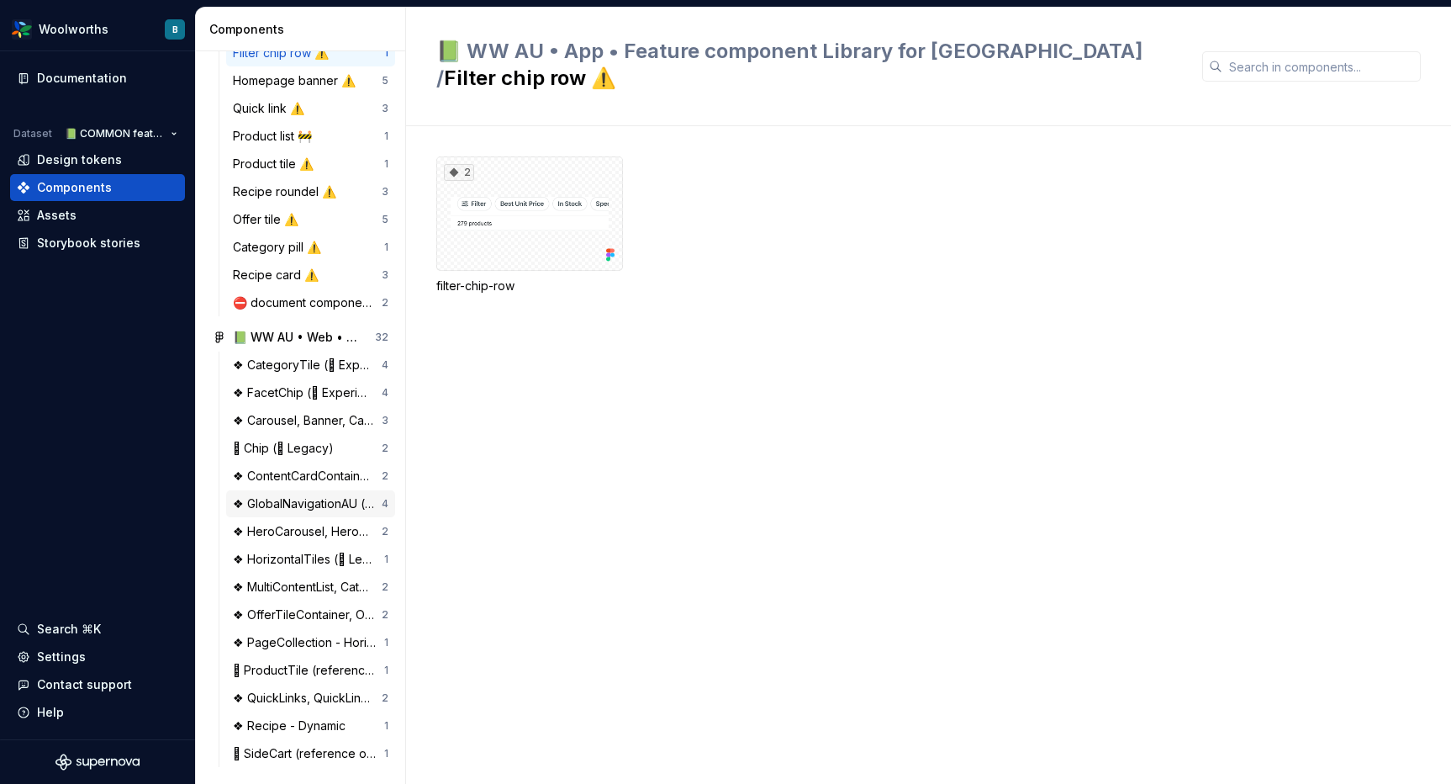
click at [261, 512] on div "❖ GlobalNavigationAU (reference only) 4" at bounding box center [310, 503] width 169 height 27
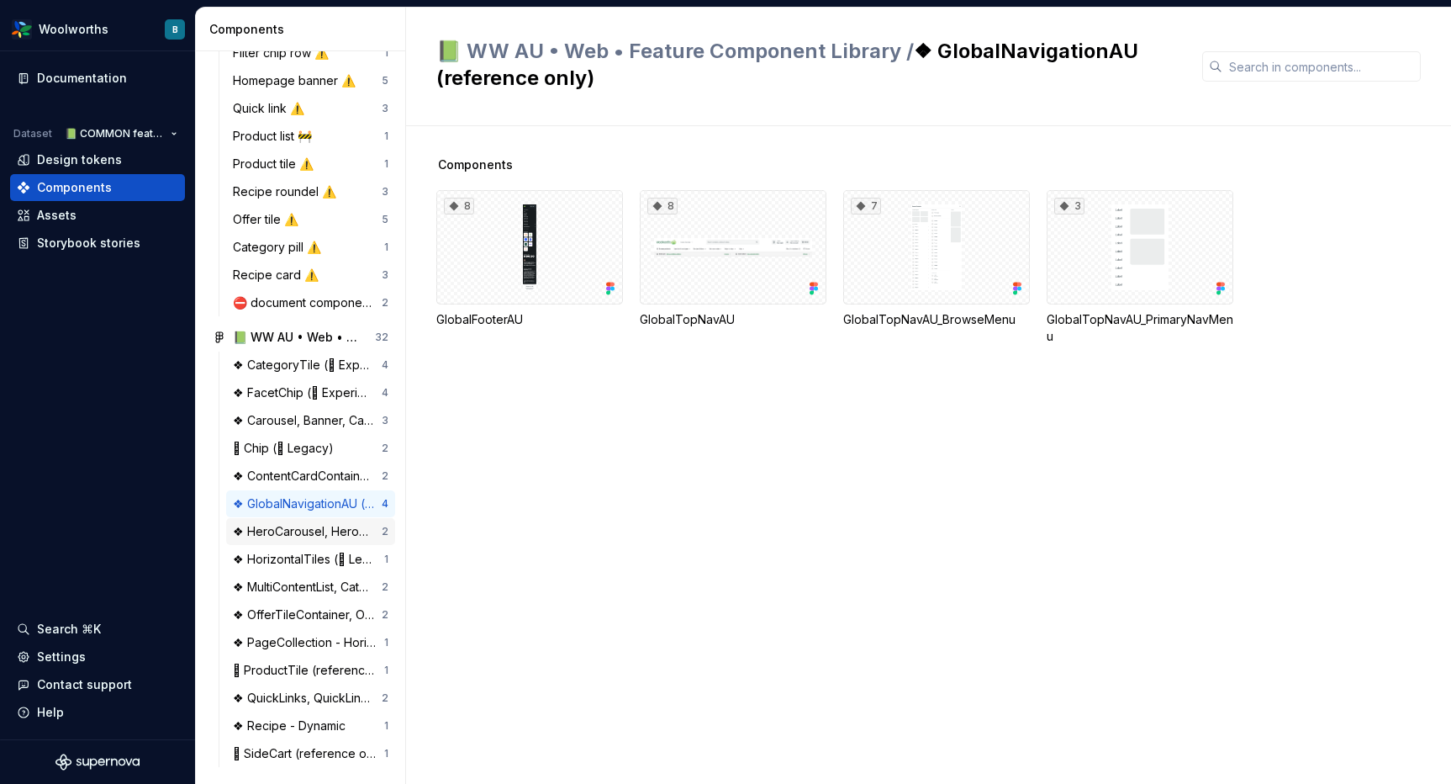
click at [262, 529] on div "❖ HeroCarousel, HeroCarouselSide (􀖉 Legacy)" at bounding box center [307, 531] width 149 height 17
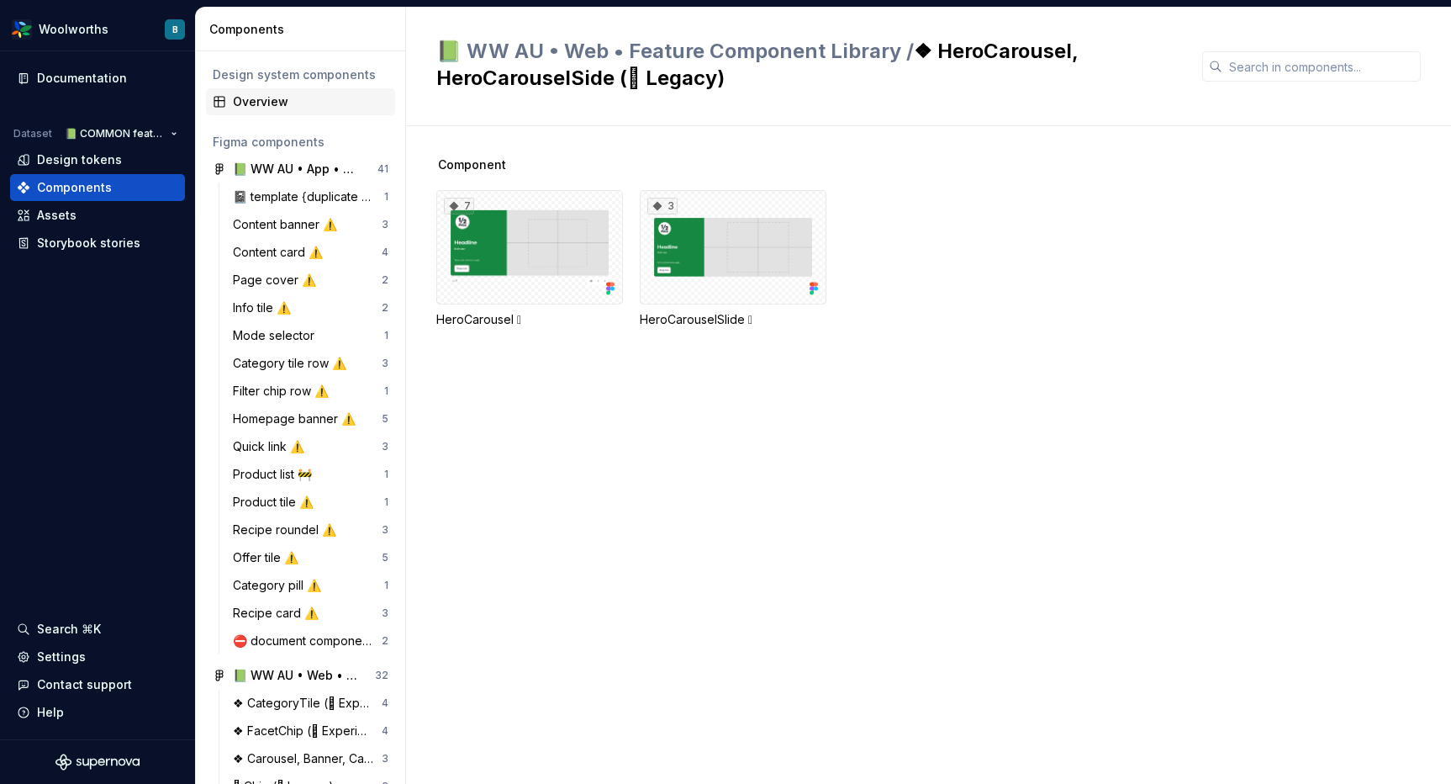
click at [281, 109] on div "Overview" at bounding box center [311, 101] width 156 height 17
